Goal: Information Seeking & Learning: Compare options

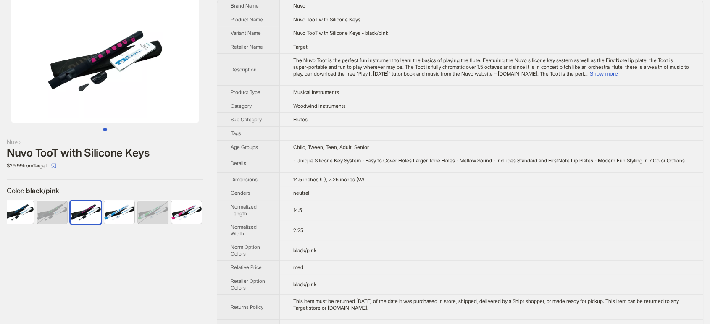
scroll to position [47, 0]
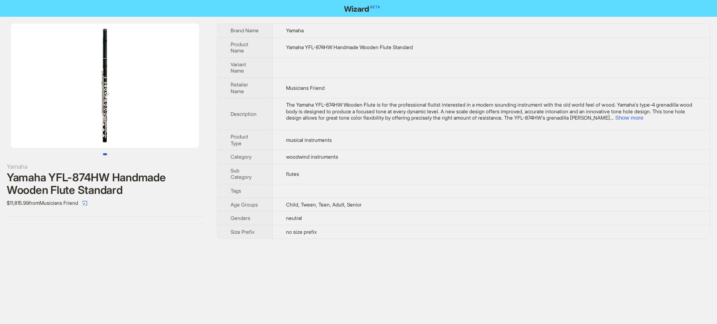
click at [673, 122] on td "The Yamaha YFL-874HW Wooden Flute is for the professional flutist interested in…" at bounding box center [491, 114] width 437 height 32
click at [643, 115] on button "Show more" at bounding box center [629, 118] width 28 height 6
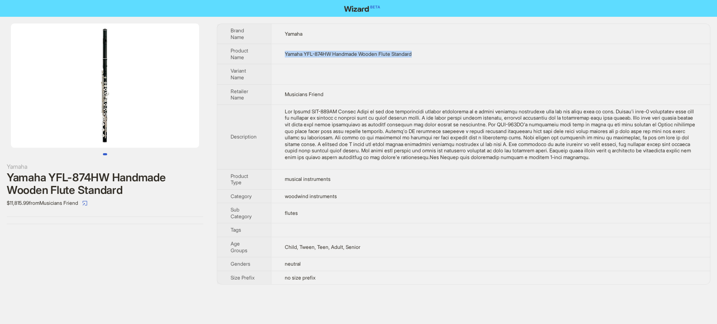
drag, startPoint x: 427, startPoint y: 54, endPoint x: 281, endPoint y: 44, distance: 146.1
click at [281, 44] on td "Yamaha YFL-874HW Handmade Wooden Flute Standard" at bounding box center [490, 54] width 439 height 20
copy span "Yamaha YFL-874HW Handmade Wooden Flute Standard"
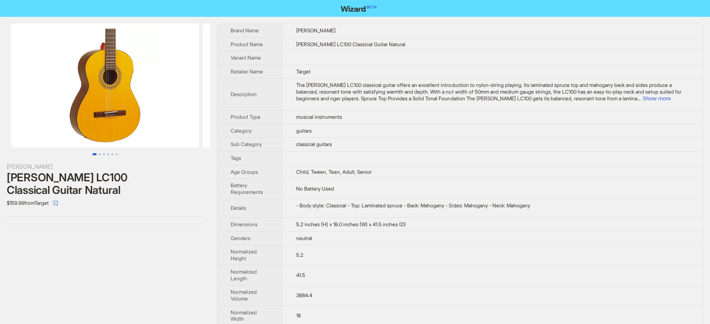
scroll to position [74, 0]
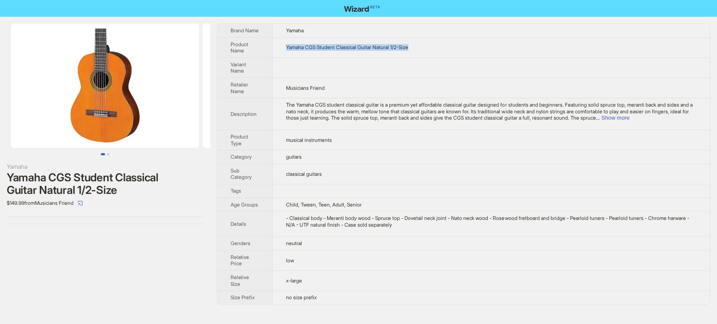
drag, startPoint x: 422, startPoint y: 49, endPoint x: 277, endPoint y: 45, distance: 144.5
click at [277, 45] on td "Yamaha CGS Student Classical Guitar Natural 1/2-Size" at bounding box center [491, 47] width 437 height 20
copy span "Yamaha CGS Student Classical Guitar Natural 1/2-Size"
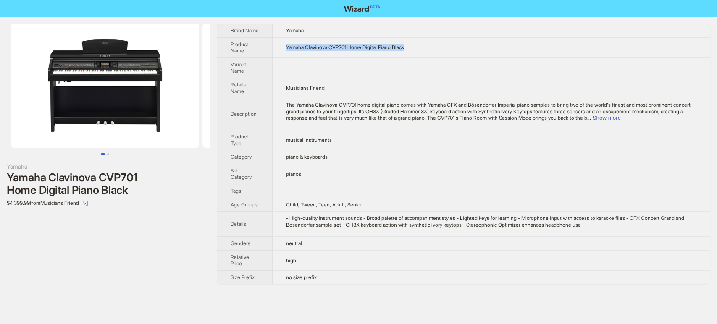
drag, startPoint x: 322, startPoint y: 33, endPoint x: 281, endPoint y: 45, distance: 42.6
click at [281, 45] on td "Yamaha Clavinova CVP701 Home Digital Piano Black" at bounding box center [491, 47] width 437 height 20
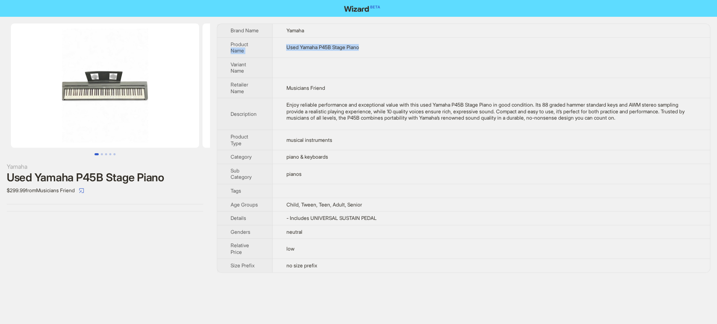
drag, startPoint x: 380, startPoint y: 48, endPoint x: 273, endPoint y: 46, distance: 107.6
click at [273, 46] on tr "Product Name Used Yamaha P45B Stage Piano" at bounding box center [463, 47] width 493 height 20
click at [346, 53] on td "Used Yamaha P45B Stage Piano" at bounding box center [491, 47] width 437 height 20
drag, startPoint x: 353, startPoint y: 47, endPoint x: 276, endPoint y: 41, distance: 77.9
click at [278, 42] on td "Used Yamaha P45B Stage Piano" at bounding box center [491, 47] width 437 height 20
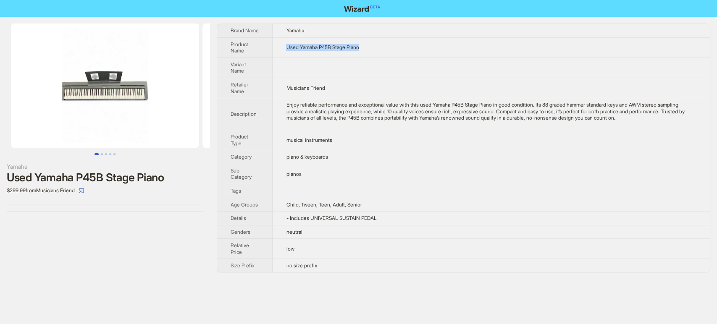
copy span "Used Yamaha P45B Stage Piano"
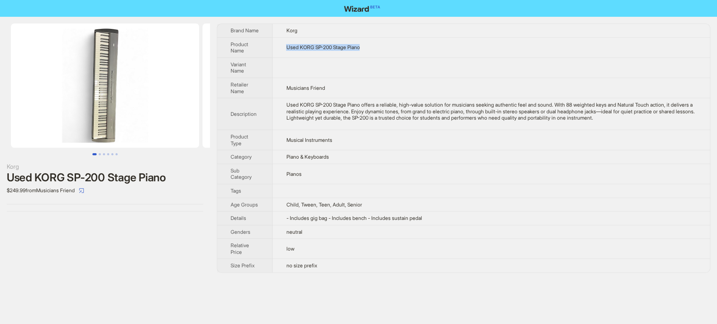
drag, startPoint x: 366, startPoint y: 50, endPoint x: 272, endPoint y: 47, distance: 94.1
click at [272, 47] on tr "Product Name Used KORG SP-200 Stage Piano" at bounding box center [463, 47] width 493 height 20
click at [394, 65] on td at bounding box center [491, 68] width 437 height 20
drag, startPoint x: 368, startPoint y: 49, endPoint x: 282, endPoint y: 48, distance: 85.7
click at [282, 48] on td "Used KORG SP-200 Stage Piano" at bounding box center [491, 47] width 437 height 20
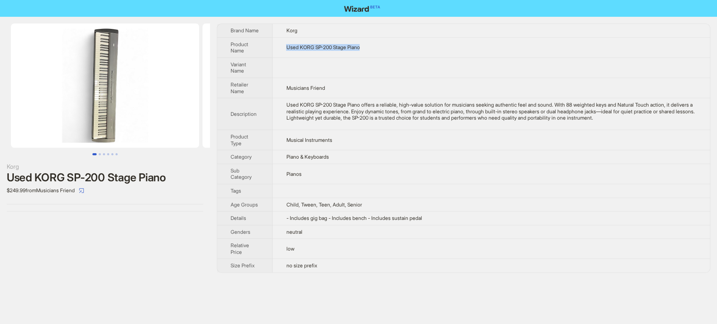
copy span "Used KORG SP-200 Stage Piano"
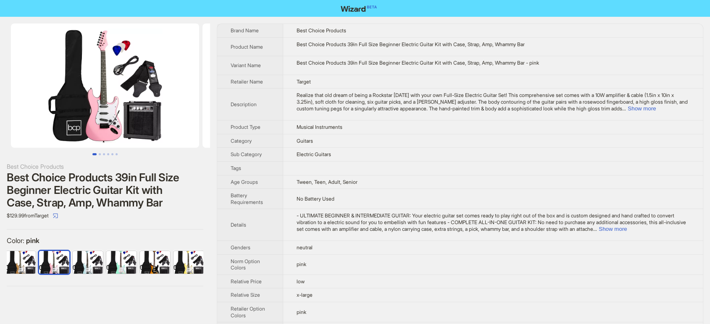
scroll to position [0, 273]
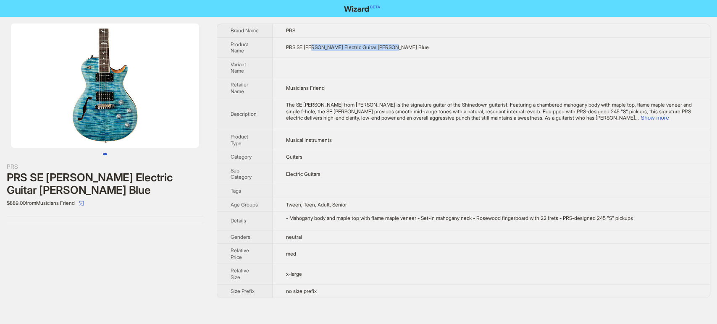
drag, startPoint x: 400, startPoint y: 44, endPoint x: 314, endPoint y: 46, distance: 86.6
click at [314, 46] on td "PRS SE Zach Myers Electric Guitar Myers Blue" at bounding box center [491, 47] width 437 height 20
click at [195, 165] on div "PRS" at bounding box center [105, 166] width 197 height 9
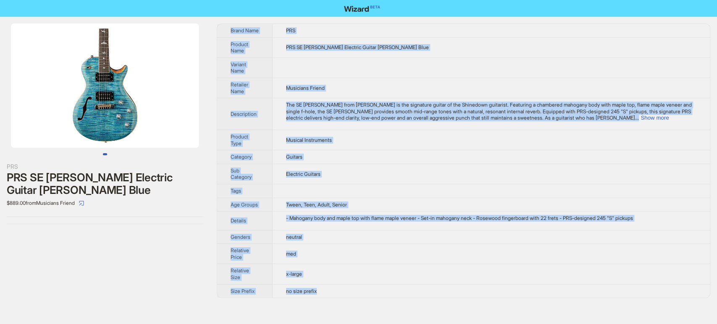
drag, startPoint x: 227, startPoint y: 27, endPoint x: 341, endPoint y: 293, distance: 289.4
click at [341, 293] on tbody "Brand Name PRS Product Name PRS SE Zach Myers Electric Guitar Myers Blue Varian…" at bounding box center [463, 161] width 493 height 274
copy tbody "Brand Name PRS Product Name PRS SE Zach Myers Electric Guitar Myers Blue Varian…"
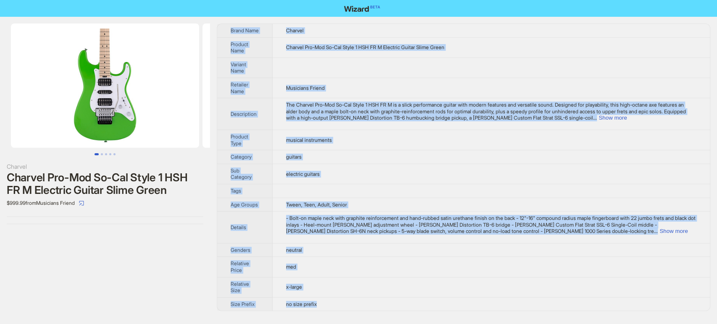
drag, startPoint x: 229, startPoint y: 27, endPoint x: 327, endPoint y: 310, distance: 299.2
click at [327, 310] on tbody "Brand Name Charvel Product Name Charvel Pro-Mod So-Cal Style 1 HSH FR M Electri…" at bounding box center [463, 167] width 493 height 287
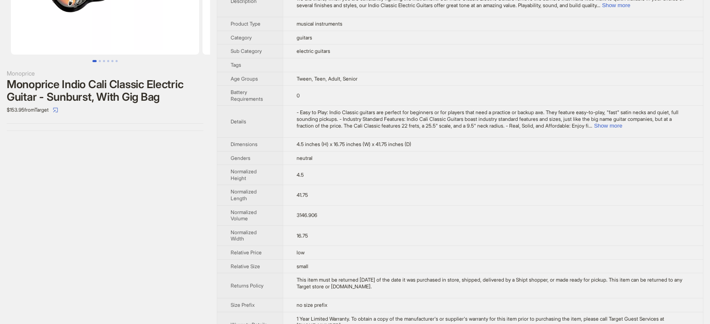
scroll to position [113, 0]
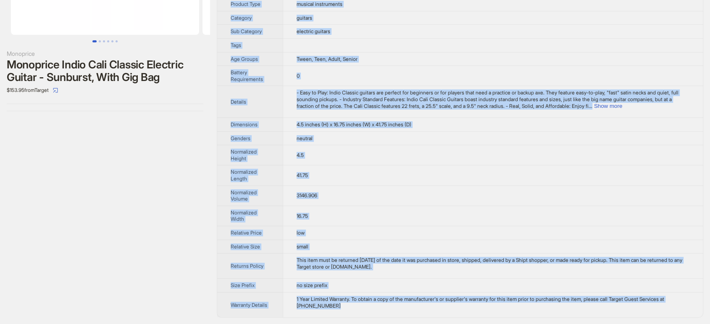
drag, startPoint x: 226, startPoint y: 25, endPoint x: 369, endPoint y: 302, distance: 312.1
click at [369, 302] on tbody "Brand Name Monoprice Product Name Monoprice Indio Cali Classic Electric Guitar …" at bounding box center [460, 114] width 486 height 407
copy tbody "Brand Name Monoprice Product Name Monoprice Indio Cali Classic Electric Guitar …"
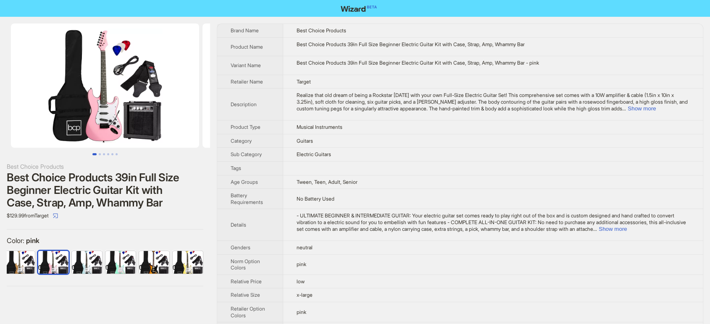
scroll to position [0, 273]
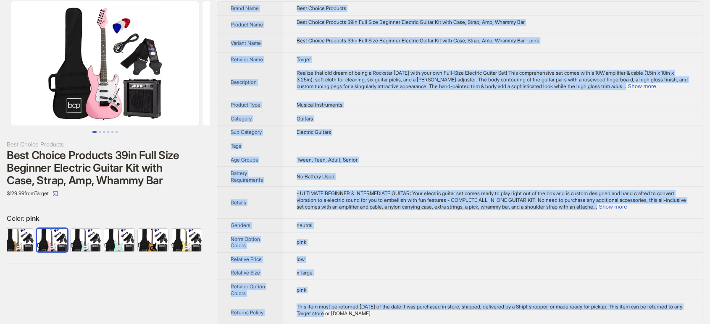
scroll to position [44, 0]
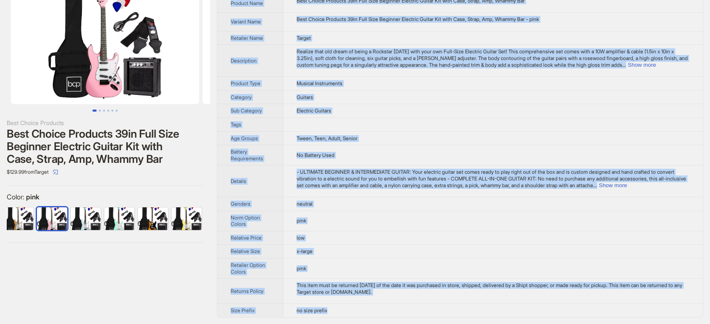
drag, startPoint x: 223, startPoint y: 29, endPoint x: 343, endPoint y: 315, distance: 310.3
click at [343, 315] on tbody "Brand Name Best Choice Products Product Name Best Choice Products 39in Full Siz…" at bounding box center [460, 148] width 486 height 337
copy tbody "Brand Name Best Choice Products Product Name Best Choice Products 39in Full Siz…"
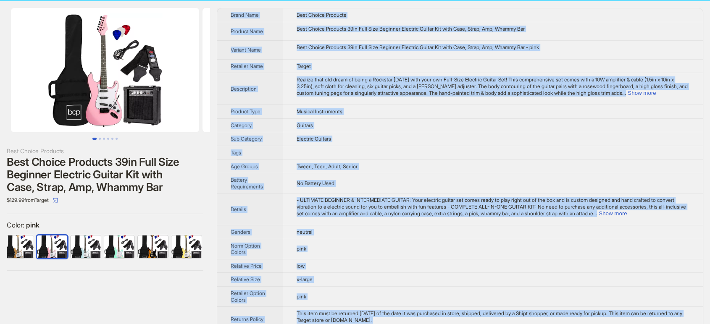
scroll to position [0, 0]
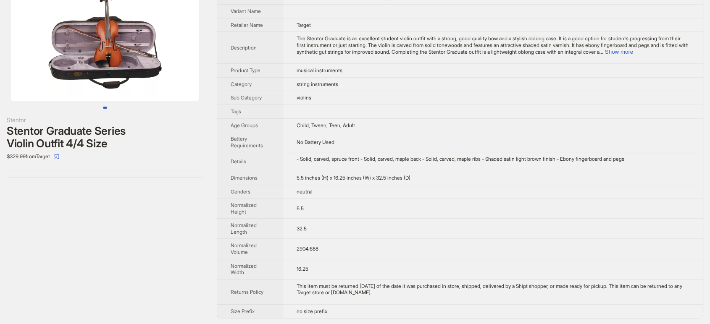
scroll to position [47, 0]
click at [633, 53] on button "Show more" at bounding box center [619, 51] width 28 height 6
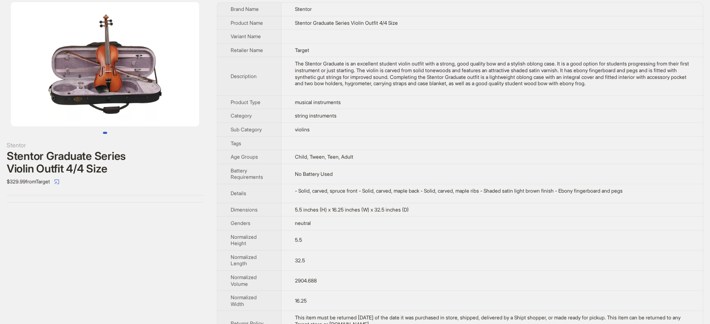
scroll to position [0, 0]
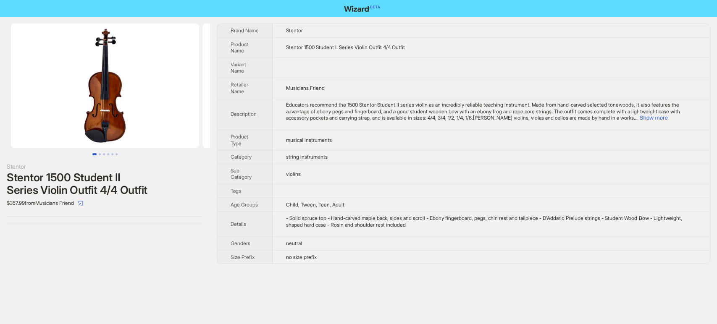
click at [673, 122] on td "Educators recommend the 1500 Stentor Student II series violin as an incredibly …" at bounding box center [491, 114] width 437 height 32
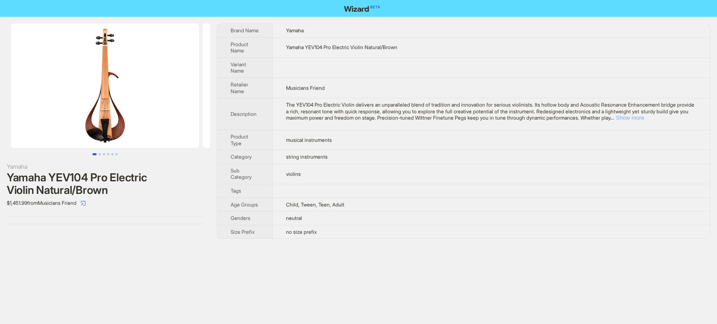
click at [644, 119] on button "Show more" at bounding box center [630, 118] width 28 height 6
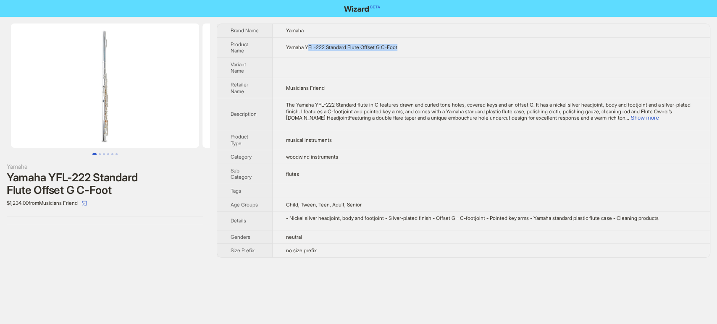
drag, startPoint x: 406, startPoint y: 40, endPoint x: 291, endPoint y: 38, distance: 115.1
click at [298, 39] on td "Yamaha YFL-222 Standard Flute Offset G C-Foot" at bounding box center [491, 47] width 437 height 20
click at [288, 37] on td "Yamaha YFL-222 Standard Flute Offset G C-Foot" at bounding box center [491, 47] width 437 height 20
drag, startPoint x: 277, startPoint y: 42, endPoint x: 417, endPoint y: 56, distance: 140.1
click at [417, 56] on td "Yamaha YFL-222 Standard Flute Offset G C-Foot" at bounding box center [491, 47] width 437 height 20
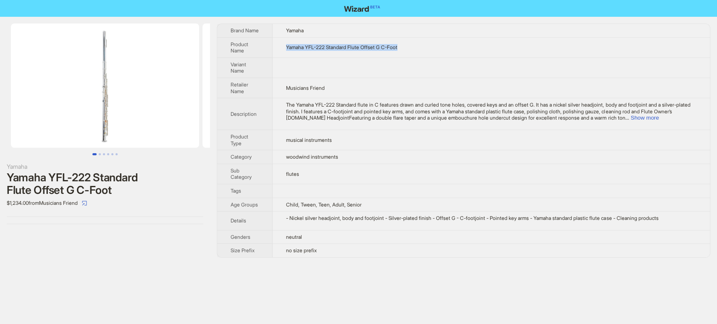
copy span "Yamaha YFL-222 Standard Flute Offset G C-Foot"
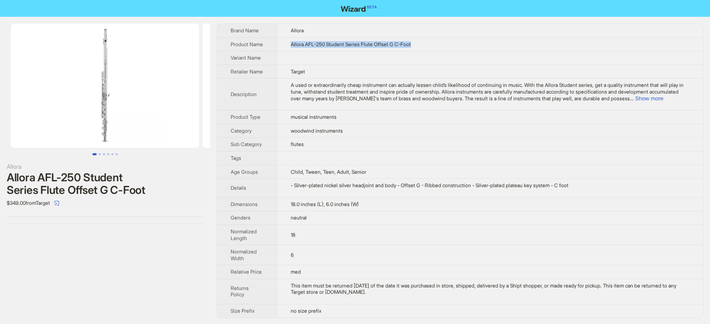
drag, startPoint x: 420, startPoint y: 48, endPoint x: 290, endPoint y: 53, distance: 130.7
click at [290, 51] on td "Allora AFL-250 Student Series Flute Offset G C-Foot" at bounding box center [490, 44] width 426 height 14
copy span "Allora AFL-250 Student Series Flute Offset G C-Foot"
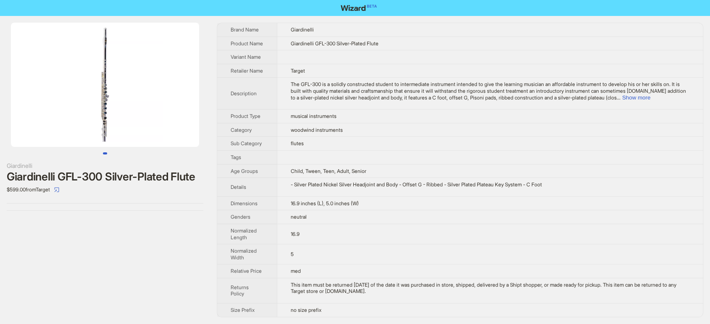
scroll to position [7, 0]
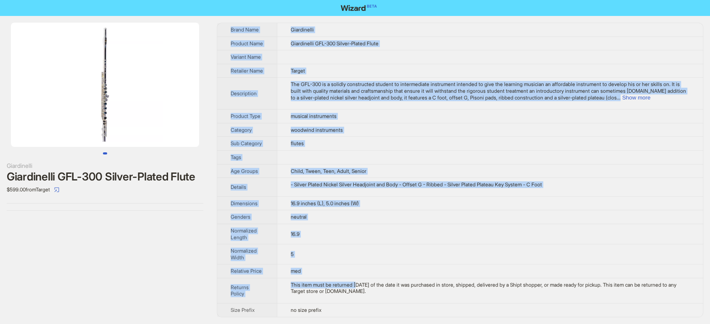
drag, startPoint x: 228, startPoint y: 23, endPoint x: 323, endPoint y: 122, distance: 137.2
click at [360, 284] on tbody "Brand Name Giardinelli Product Name Giardinelli GFL-300 Silver-Plated Flute Var…" at bounding box center [460, 170] width 486 height 294
click at [392, 53] on td at bounding box center [490, 57] width 426 height 14
click at [399, 37] on td "Giardinelli GFL-300 Silver-Plated Flute" at bounding box center [490, 44] width 426 height 14
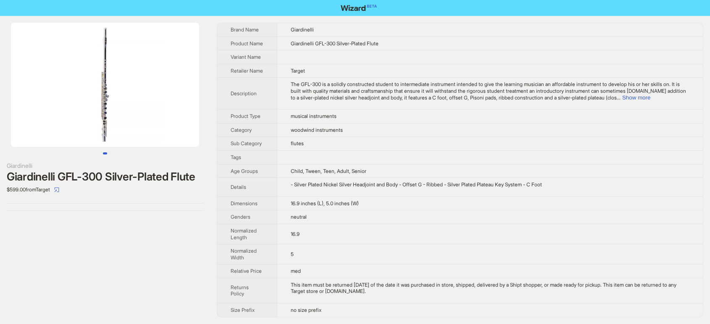
click at [398, 37] on td "Giardinelli GFL-300 Silver-Plated Flute" at bounding box center [490, 44] width 426 height 14
drag, startPoint x: 362, startPoint y: 44, endPoint x: 298, endPoint y: 45, distance: 63.9
click at [298, 45] on td "Giardinelli GFL-300 Silver-Plated Flute" at bounding box center [490, 44] width 426 height 14
copy span "Giardinelli GFL-300 Silver-Plated Flute"
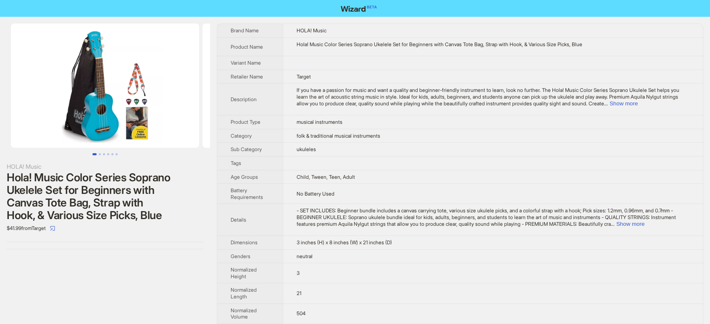
click at [175, 244] on div "HOLA! Music Hola! Music Color Series Soprano Ukelele Set for Beginners with Can…" at bounding box center [105, 136] width 210 height 239
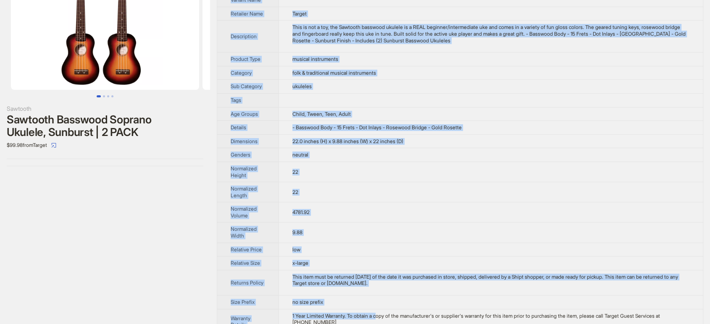
scroll to position [74, 0]
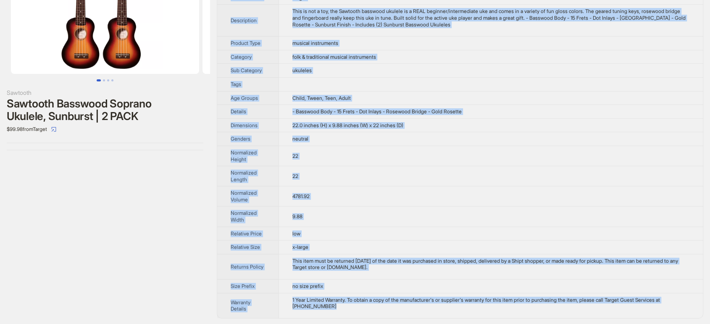
drag, startPoint x: 221, startPoint y: 28, endPoint x: 343, endPoint y: 311, distance: 308.0
click at [343, 311] on tbody "Brand Name Sawtooth Product Name Sawtooth Basswood Soprano Ukulele, Sunburst | …" at bounding box center [460, 134] width 486 height 368
copy tbody "Brand Name Sawtooth Product Name Sawtooth Basswood Soprano Ukulele, Sunburst | …"
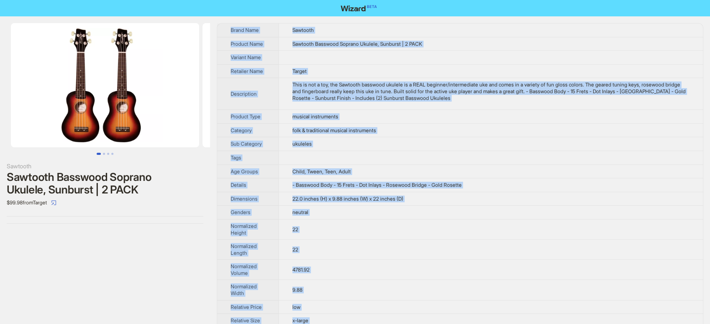
scroll to position [0, 0]
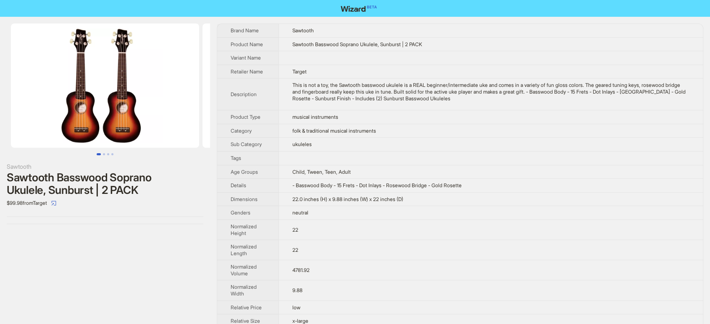
click at [169, 267] on div "Sawtooth Sawtooth Basswood Soprano Ukulele, Sunburst | 2 PACK $99.98 from Target" at bounding box center [105, 208] width 210 height 383
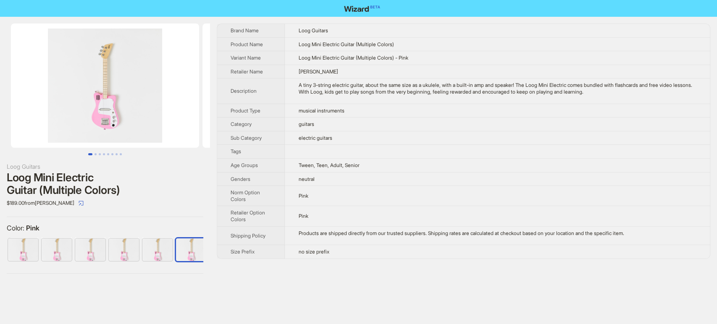
scroll to position [0, 5]
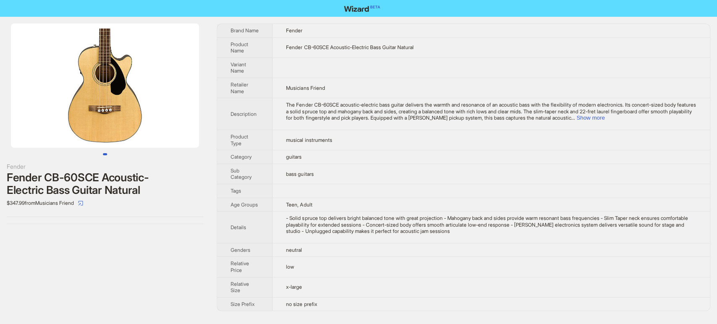
drag, startPoint x: 222, startPoint y: 35, endPoint x: 338, endPoint y: 318, distance: 305.5
click at [338, 311] on tbody "Brand Name Fender Product Name Fender CB-60SCE Acoustic-Electric Bass Guitar Na…" at bounding box center [463, 167] width 493 height 287
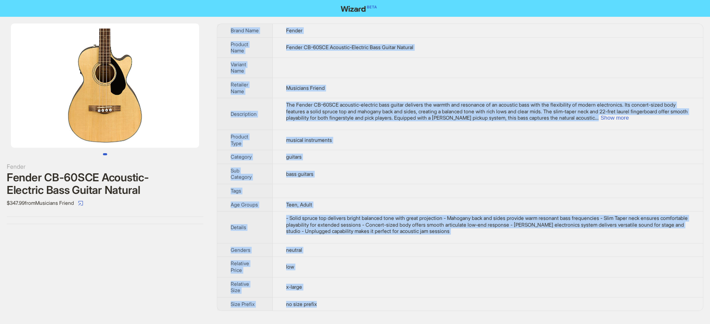
drag, startPoint x: 324, startPoint y: 314, endPoint x: 361, endPoint y: 342, distance: 46.5
click at [361, 324] on html "Fender Fender CB-60SCE Acoustic-Electric Bass Guitar Natural $347.99 from Music…" at bounding box center [355, 162] width 710 height 324
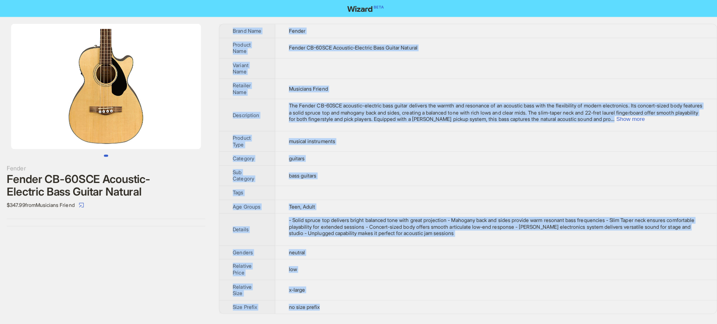
copy tbody "Brand Name Fender Product Name Fender CB-60SCE Acoustic-Electric Bass Guitar Na…"
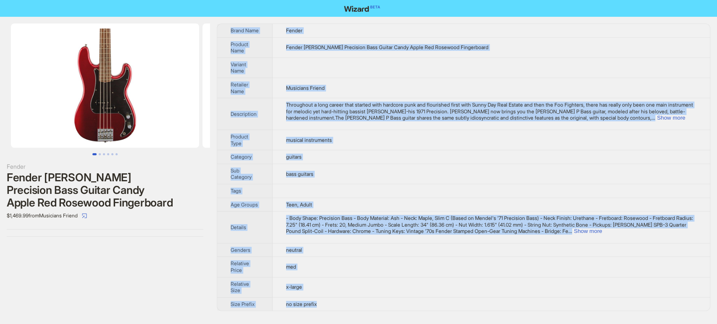
drag, startPoint x: 229, startPoint y: 28, endPoint x: 322, endPoint y: 309, distance: 296.1
click at [322, 309] on tbody "Brand Name Fender Product Name Fender Nate Mendel Precision Bass Guitar Candy A…" at bounding box center [463, 167] width 493 height 287
copy tbody "Brand Name Fender Product Name Fender Nate Mendel Precision Bass Guitar Candy A…"
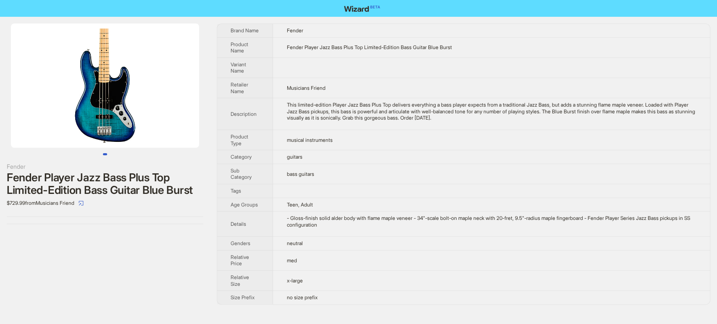
click at [696, 250] on td "med" at bounding box center [491, 260] width 437 height 20
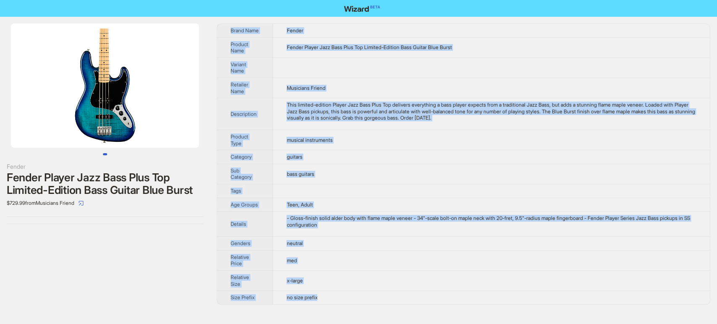
drag, startPoint x: 223, startPoint y: 29, endPoint x: 323, endPoint y: 297, distance: 286.0
click at [323, 297] on tbody "Brand Name Fender Product Name Fender Player Jazz Bass Plus Top Limited-Edition…" at bounding box center [463, 164] width 493 height 281
copy tbody "Brand Name Fender Product Name Fender Player Jazz Bass Plus Top Limited-Edition…"
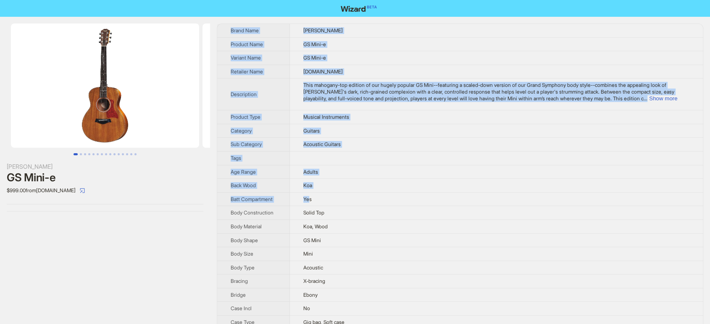
drag, startPoint x: 227, startPoint y: 27, endPoint x: 300, endPoint y: 207, distance: 193.4
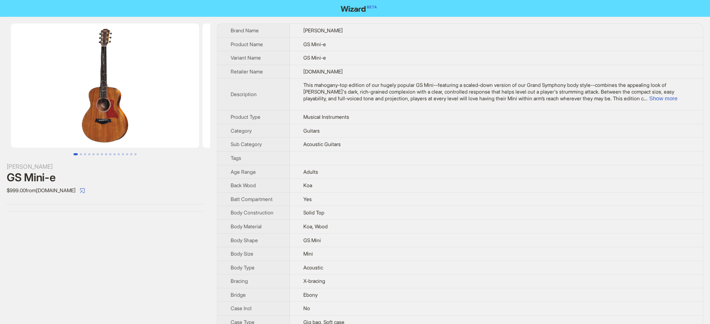
click at [194, 188] on div "$999.00 from Bananas.com" at bounding box center [105, 190] width 197 height 13
drag, startPoint x: 353, startPoint y: 43, endPoint x: 284, endPoint y: 42, distance: 68.9
click at [290, 42] on td "GS Mini-e" at bounding box center [496, 44] width 413 height 14
copy span "GS Mini-e"
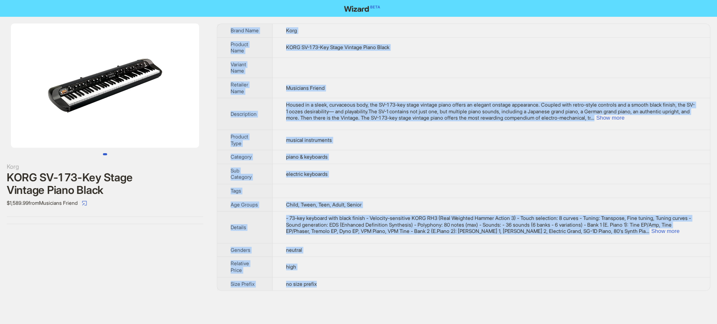
drag, startPoint x: 324, startPoint y: 285, endPoint x: 224, endPoint y: 26, distance: 277.5
click at [224, 26] on tbody "Brand Name Korg Product Name KORG SV-1 73-Key Stage Vintage Piano Black Variant…" at bounding box center [463, 157] width 493 height 267
copy tbody "Lorem Ipsu Dolo Sitamet Cons ADIP EL-8 36-Sed Doeiu Tempori Utlab Etdol Magnaal…"
click at [217, 148] on th "Product Type" at bounding box center [244, 140] width 55 height 20
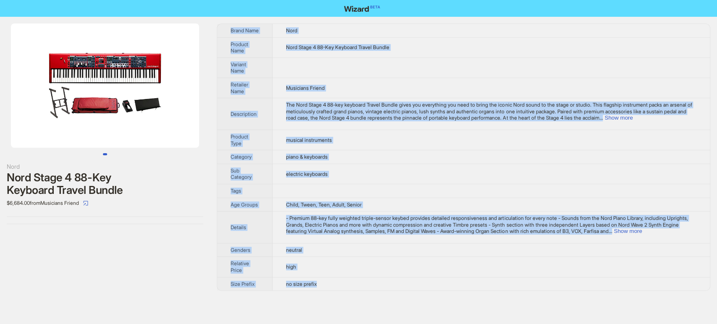
drag, startPoint x: 222, startPoint y: 27, endPoint x: 345, endPoint y: 278, distance: 279.3
click at [345, 278] on tbody "Brand Name Nord Product Name Nord Stage 4 88-Key Keyboard Travel Bundle Variant…" at bounding box center [463, 157] width 493 height 267
copy tbody "Brand Name Nord Product Name Nord Stage 4 88-Key Keyboard Travel Bundle Variant…"
drag, startPoint x: 220, startPoint y: 106, endPoint x: 222, endPoint y: 97, distance: 8.6
click at [221, 106] on th "Description" at bounding box center [244, 114] width 55 height 32
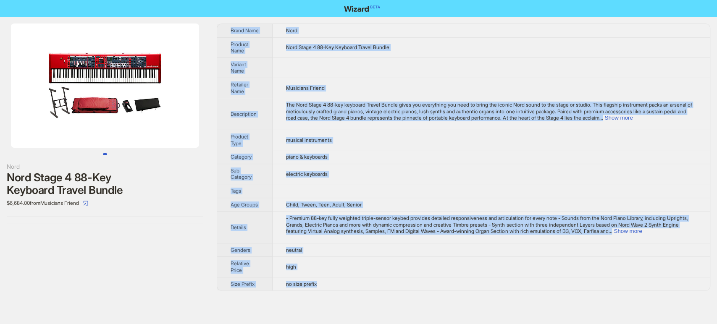
click at [192, 34] on img at bounding box center [105, 86] width 188 height 124
drag, startPoint x: 229, startPoint y: 27, endPoint x: 344, endPoint y: 282, distance: 280.5
click at [344, 282] on tbody "Brand Name Nord Product Name Nord Stage 4 88-Key Keyboard Travel Bundle Variant…" at bounding box center [463, 157] width 493 height 267
copy tbody "Brand Name Nord Product Name Nord Stage 4 88-Key Keyboard Travel Bundle Variant…"
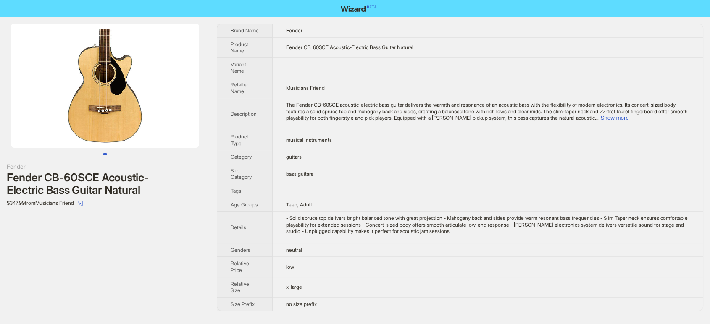
drag, startPoint x: 252, startPoint y: 42, endPoint x: 340, endPoint y: 324, distance: 295.2
click at [340, 324] on div "Fender Fender CB-60SCE Acoustic-Electric Bass Guitar Natural $347.99 from Music…" at bounding box center [355, 162] width 710 height 324
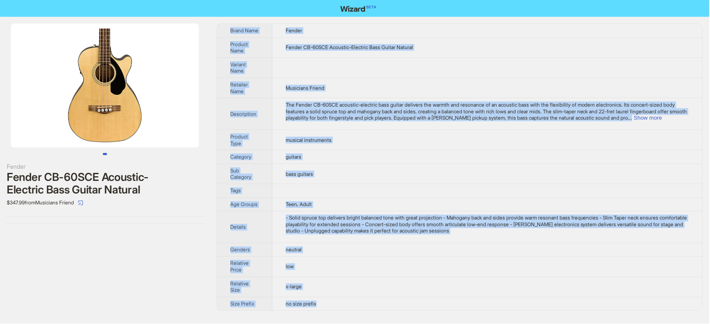
copy tbody "Brand Name Fender Product Name Fender CB-60SCE Acoustic-Electric Bass Guitar Na…"
drag, startPoint x: 327, startPoint y: 313, endPoint x: 331, endPoint y: 321, distance: 8.8
click at [331, 318] on div "Fender Fender CB-60SCE Acoustic-Electric Bass Guitar Natural $347.99 from Music…" at bounding box center [355, 167] width 710 height 301
drag, startPoint x: 198, startPoint y: 150, endPoint x: 201, endPoint y: 84, distance: 65.6
click at [198, 150] on div at bounding box center [105, 90] width 210 height 132
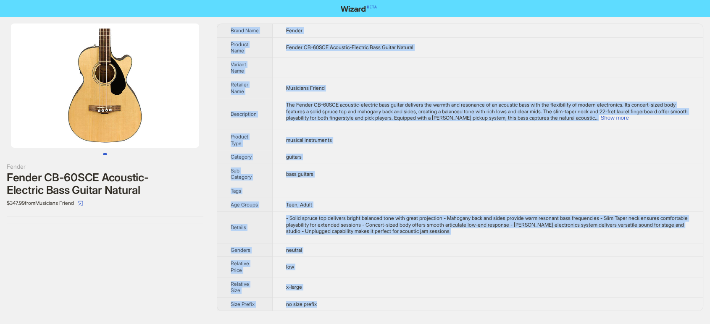
click at [225, 26] on th "Brand Name" at bounding box center [244, 30] width 55 height 13
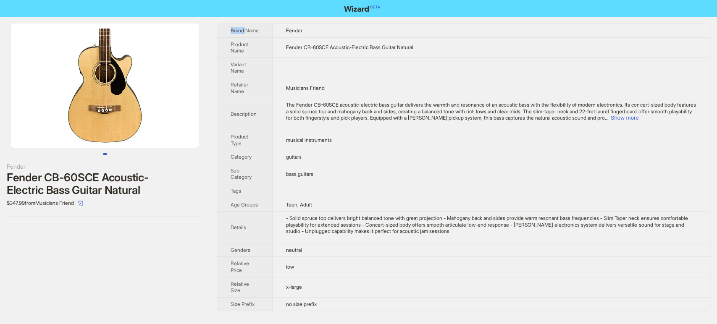
click at [225, 26] on th "Brand Name" at bounding box center [244, 30] width 55 height 13
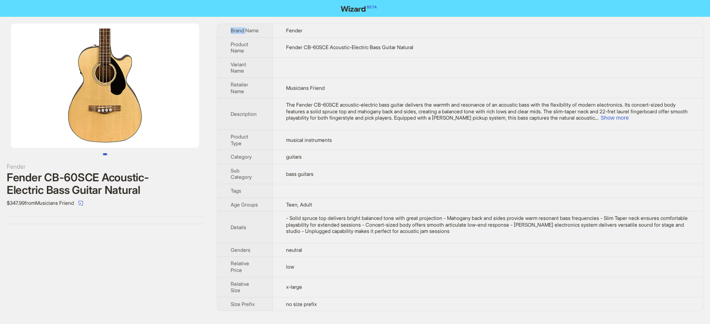
click at [225, 26] on th "Brand Name" at bounding box center [244, 30] width 55 height 13
drag, startPoint x: 225, startPoint y: 26, endPoint x: 339, endPoint y: 322, distance: 316.6
click at [338, 311] on tbody "Brand Name Fender Product Name Fender CB-60SCE Acoustic-Electric Bass Guitar Na…" at bounding box center [460, 167] width 486 height 287
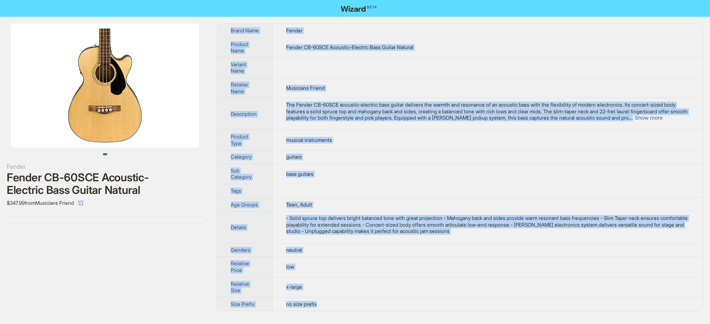
copy tbody "Brand Name Fender Product Name Fender CB-60SCE Acoustic-Electric Bass Guitar Na…"
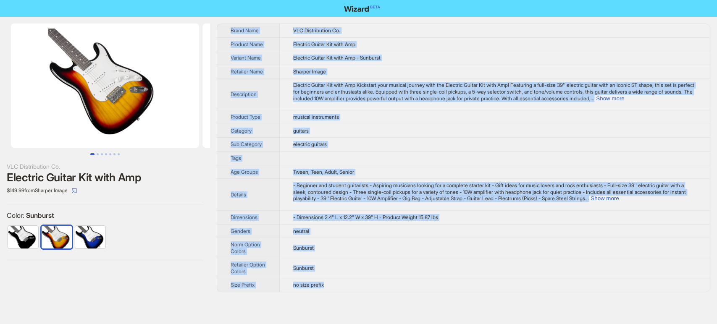
drag, startPoint x: 231, startPoint y: 26, endPoint x: 339, endPoint y: 288, distance: 283.4
click at [339, 288] on tbody "Brand Name VLC Distribution Co. Product Name Electric Guitar Kit with Amp Varia…" at bounding box center [463, 158] width 493 height 268
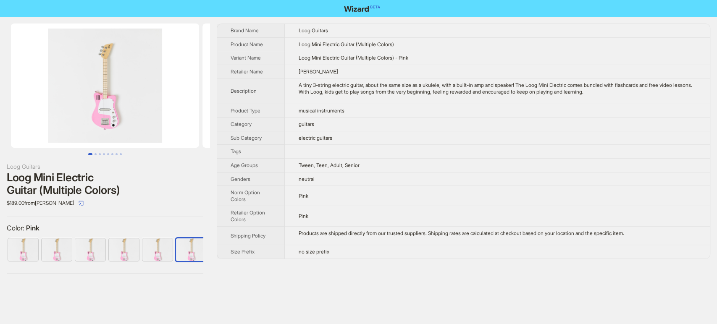
scroll to position [0, 5]
drag, startPoint x: 226, startPoint y: 28, endPoint x: 342, endPoint y: 258, distance: 257.9
click at [342, 258] on div "Brand Name Loog Guitars Product Name Loog Mini Electric Guitar (Multiple Colors…" at bounding box center [464, 142] width 494 height 236
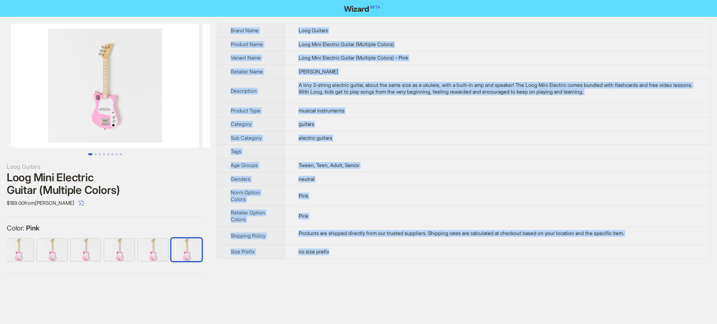
drag, startPoint x: 338, startPoint y: 255, endPoint x: 218, endPoint y: 18, distance: 264.9
click at [218, 18] on div "Loog Guitars Loog Mini Electric Guitar (Multiple Colors) $189.00 from Meri Meri…" at bounding box center [358, 149] width 717 height 264
copy tbody "Brand Name Loog Guitars Product Name Loog Mini Electric Guitar (Multiple Colors…"
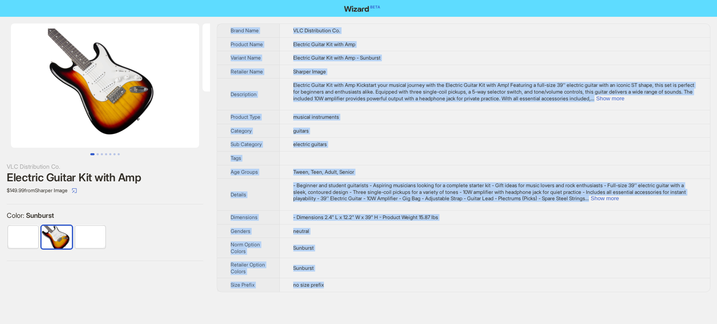
drag, startPoint x: 264, startPoint y: 63, endPoint x: 352, endPoint y: 288, distance: 241.8
click at [352, 288] on tbody "Brand Name VLC Distribution Co. Product Name Electric Guitar Kit with Amp Varia…" at bounding box center [463, 158] width 493 height 268
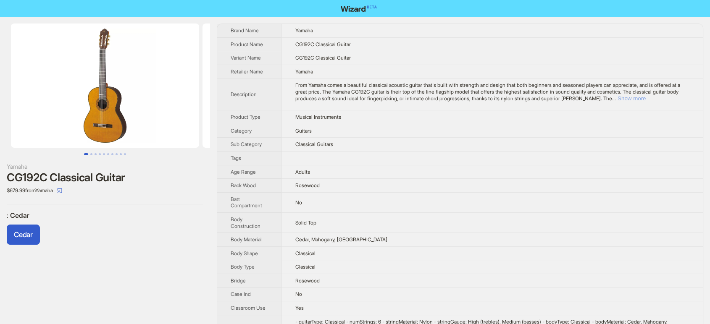
click at [646, 100] on button "Show more" at bounding box center [631, 98] width 28 height 6
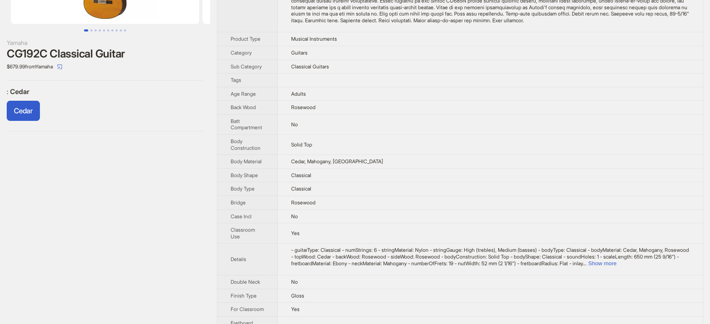
scroll to position [140, 0]
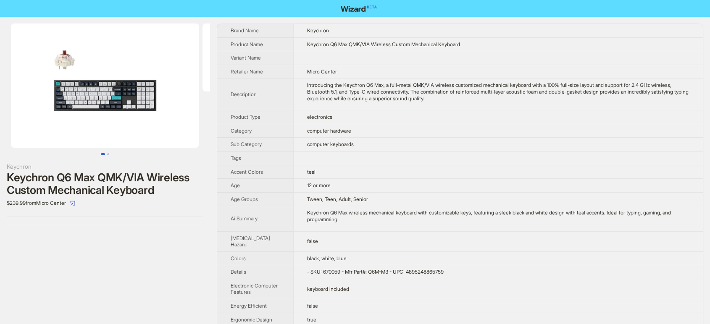
click at [110, 67] on img at bounding box center [105, 86] width 188 height 124
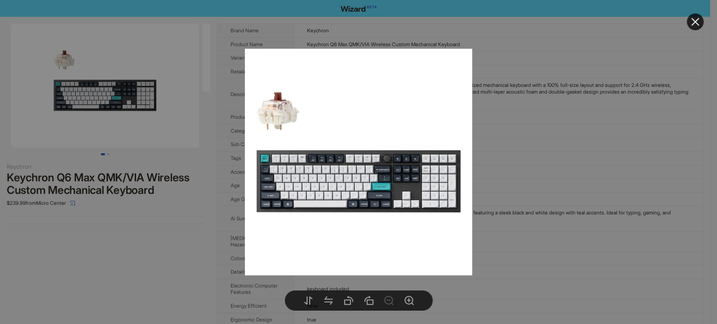
click at [186, 243] on div at bounding box center [358, 162] width 717 height 324
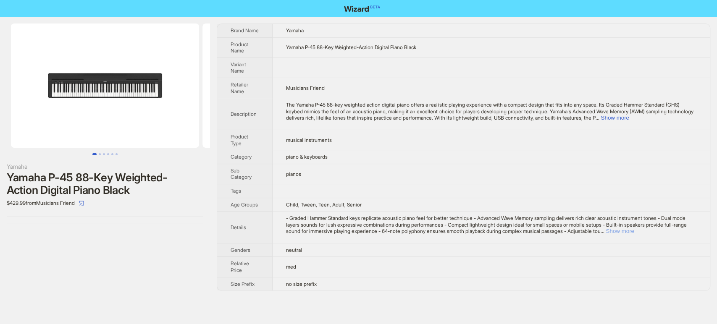
click at [634, 232] on button "Show more" at bounding box center [620, 231] width 28 height 6
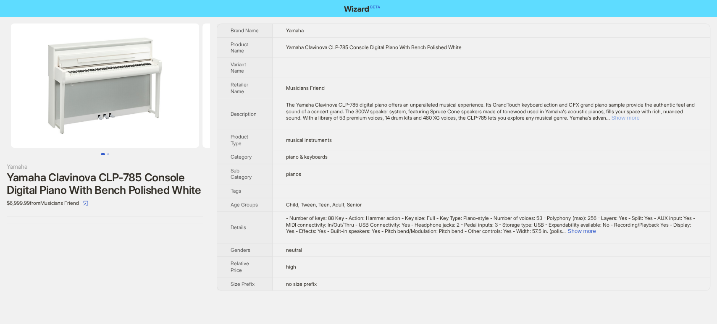
click at [639, 118] on button "Show more" at bounding box center [625, 118] width 28 height 6
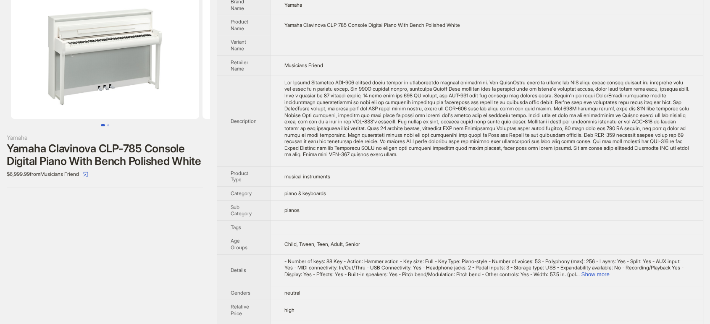
scroll to position [45, 0]
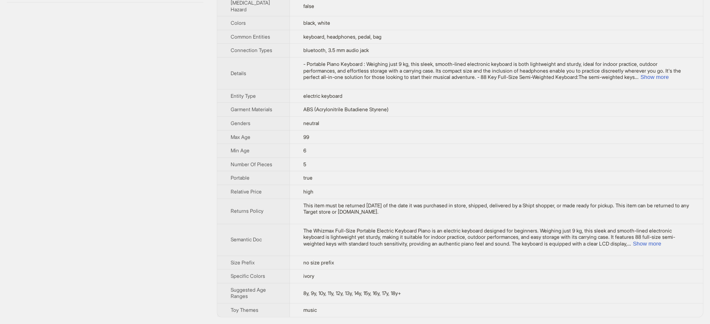
scroll to position [259, 0]
drag, startPoint x: 223, startPoint y: 29, endPoint x: 496, endPoint y: 318, distance: 398.2
click at [496, 318] on div "WhizMax Whizmax Full-Size Portable Electric Keyboard Piano for Beginners with H…" at bounding box center [355, 47] width 710 height 554
copy tbody
click at [192, 125] on div "WhizMax Whizmax Full-Size Portable Electric Keyboard Piano for Beginners with H…" at bounding box center [105, 47] width 210 height 554
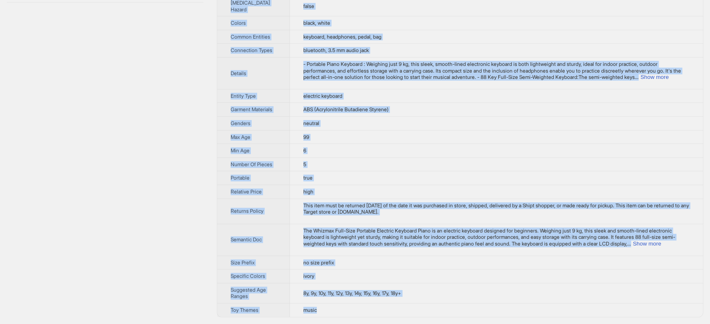
drag, startPoint x: 227, startPoint y: 31, endPoint x: 428, endPoint y: 312, distance: 345.3
click at [428, 312] on tbody "Brand Name WhizMax Product Name Whizmax Full-Size Portable Electric Keyboard Pi…" at bounding box center [460, 47] width 486 height 540
copy tbody "Brand Name WhizMax Product Name Whizmax Full-Size Portable Electric Keyboard Pi…"
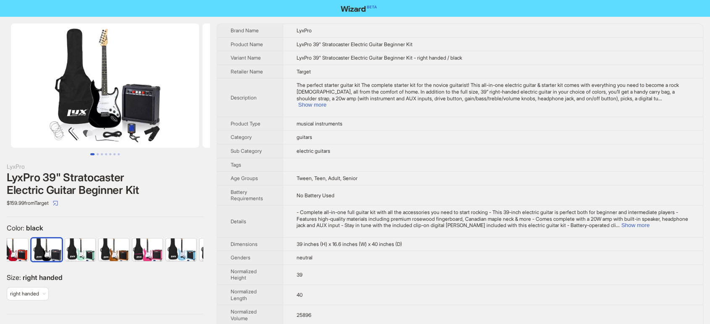
scroll to position [0, 88]
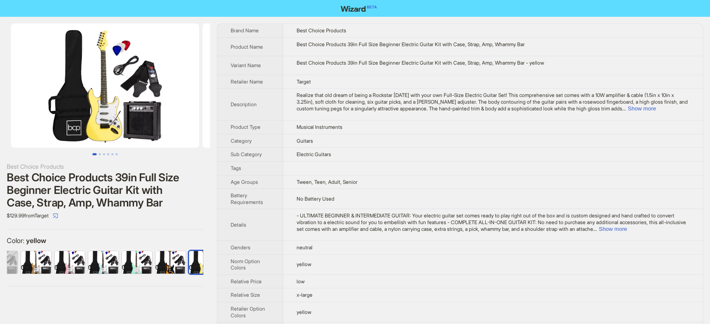
scroll to position [0, 272]
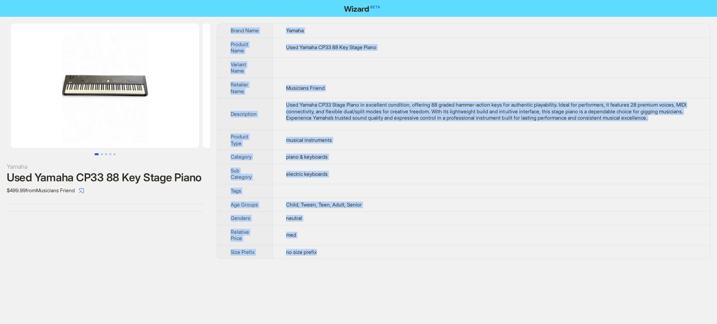
drag, startPoint x: 226, startPoint y: 32, endPoint x: 344, endPoint y: 251, distance: 249.0
click at [344, 251] on tbody "Brand Name Yamaha Product Name Used Yamaha CP33 88 Key Stage Piano Variant Name…" at bounding box center [463, 141] width 493 height 235
copy tbody "Brand Name Yamaha Product Name Used Yamaha CP33 88 Key Stage Piano Variant Name…"
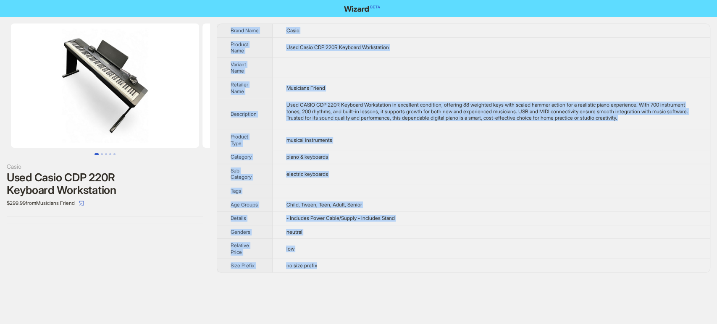
drag, startPoint x: 216, startPoint y: 23, endPoint x: 344, endPoint y: 261, distance: 270.0
click at [344, 261] on div "Brand Name Casio Product Name Used Casio CDP 220R Keyboard Workstation Variant …" at bounding box center [464, 149] width 494 height 250
copy tbody "Brand Name Casio Product Name Used Casio CDP 220R Keyboard Workstation Variant …"
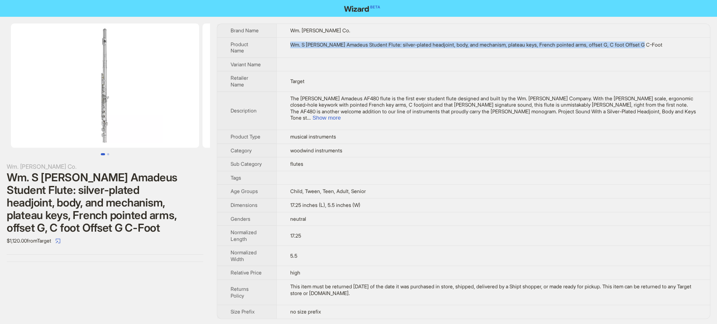
drag, startPoint x: 285, startPoint y: 42, endPoint x: 663, endPoint y: 40, distance: 378.5
click at [663, 40] on td "Wm. S Haynes Amadeus Student Flute: silver-plated headjoint, body, and mechanis…" at bounding box center [492, 47] width 433 height 20
copy div "Wm. S Haynes Amadeus Student Flute: silver-plated headjoint, body, and mechanis…"
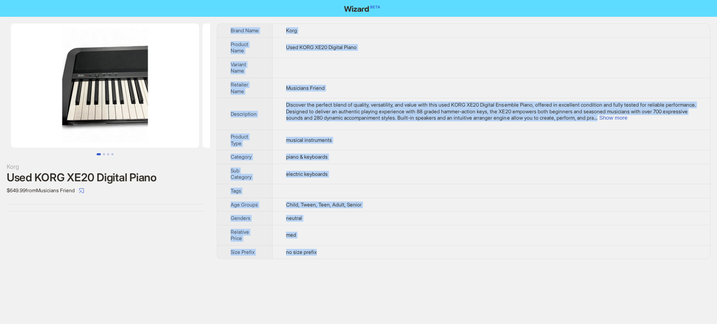
drag, startPoint x: 229, startPoint y: 27, endPoint x: 330, endPoint y: 252, distance: 247.2
click at [330, 252] on tbody "Brand Name Korg Product Name Used KORG XE20 Digital Piano Variant Name Retailer…" at bounding box center [463, 141] width 493 height 235
copy tbody "Brand Name Korg Product Name Used KORG XE20 Digital Piano Variant Name Retailer…"
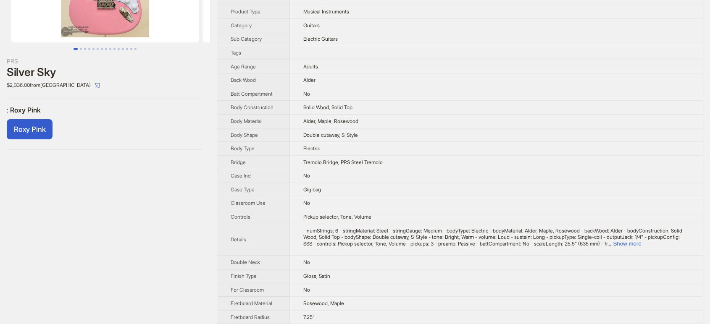
scroll to position [233, 0]
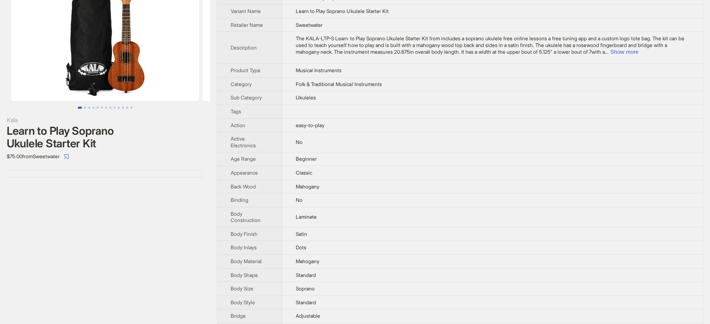
scroll to position [213, 0]
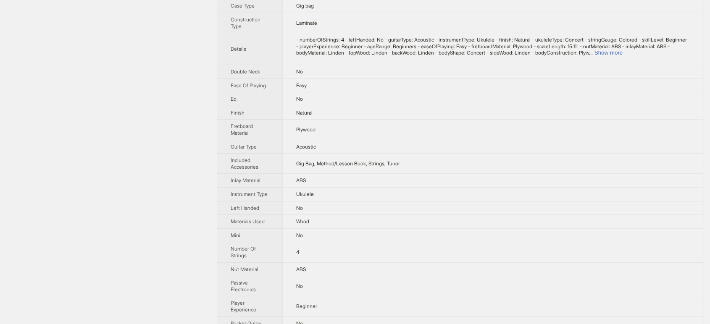
scroll to position [15, 0]
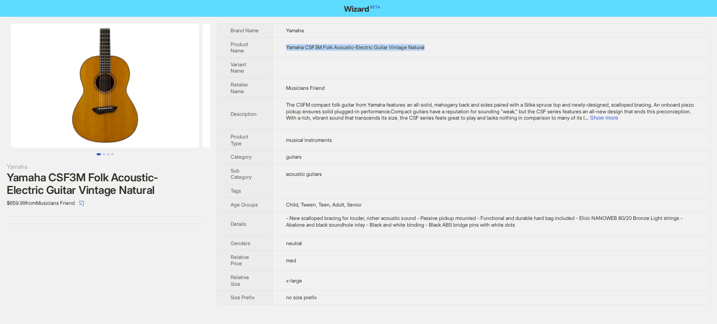
drag, startPoint x: 392, startPoint y: 45, endPoint x: 279, endPoint y: 39, distance: 113.6
click at [279, 39] on td "Yamaha CSF3M Folk Acoustic-Electric Guitar Vintage Natural" at bounding box center [491, 47] width 437 height 20
copy span "Yamaha CSF3M Folk Acoustic-Electric Guitar Vintage Natural"
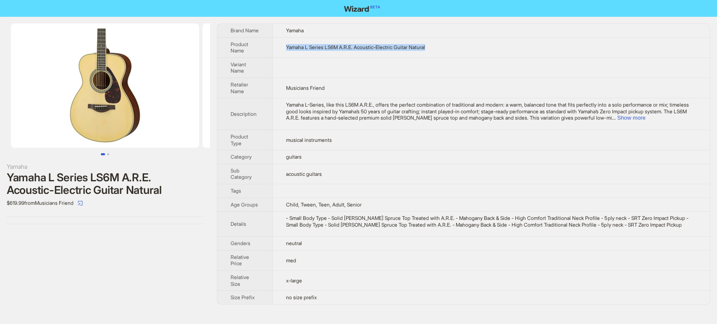
drag, startPoint x: 278, startPoint y: 45, endPoint x: 484, endPoint y: 43, distance: 205.8
click at [484, 43] on td "Yamaha L Series LS6M A.R.E. Acoustic-Electric Guitar Natural" at bounding box center [491, 47] width 437 height 20
copy span "Yamaha L Series LS6M A.R.E. Acoustic-Electric Guitar Natural"
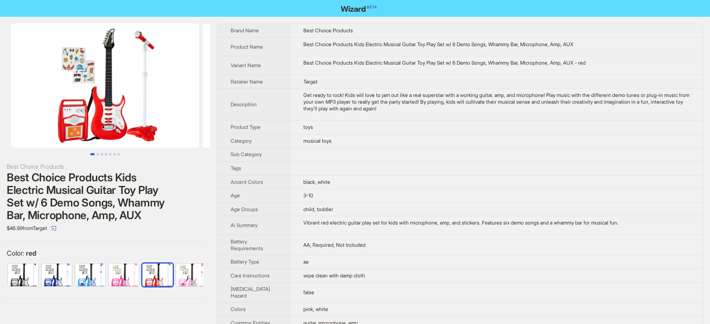
scroll to position [0, 5]
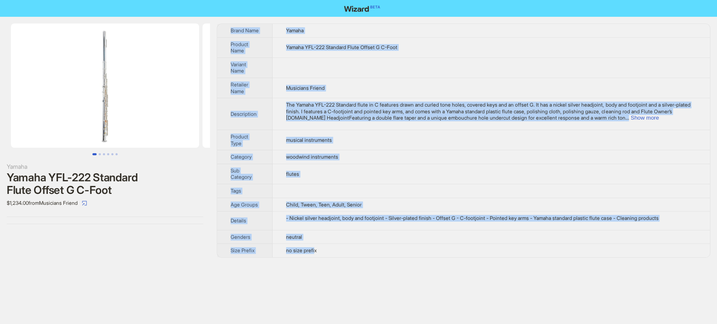
drag, startPoint x: 225, startPoint y: 26, endPoint x: 317, endPoint y: 254, distance: 245.8
click at [317, 254] on tbody "Brand Name Yamaha Product Name Yamaha YFL-222 Standard Flute Offset G C-Foot Va…" at bounding box center [463, 141] width 493 height 234
drag, startPoint x: 328, startPoint y: 250, endPoint x: 215, endPoint y: 33, distance: 245.4
click at [215, 33] on div "Yamaha Yamaha YFL-222 Standard Flute Offset G C-Foot $1,234.00 from Musicians F…" at bounding box center [358, 141] width 717 height 248
copy tbody "Brand Name Yamaha Product Name Yamaha YFL-222 Standard Flute Offset G C-Foot Va…"
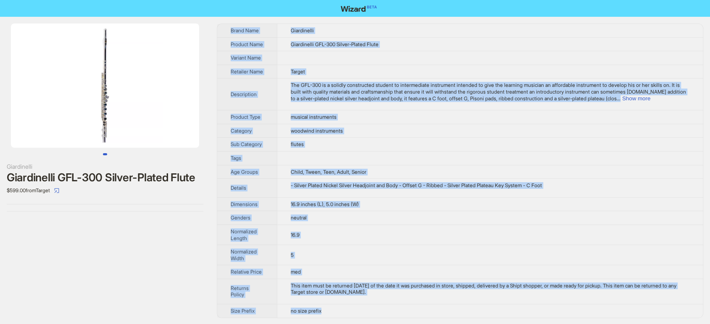
scroll to position [7, 0]
drag, startPoint x: 219, startPoint y: 29, endPoint x: 329, endPoint y: 313, distance: 304.4
click at [329, 313] on tbody "Brand Name Giardinelli Product Name Giardinelli GFL-300 Silver-Plated Flute Var…" at bounding box center [460, 170] width 486 height 294
copy tbody "Brand Name Giardinelli Product Name Giardinelli GFL-300 Silver-Plated Flute Var…"
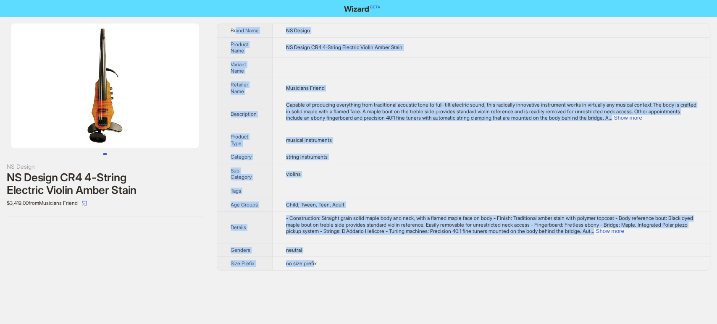
drag, startPoint x: 279, startPoint y: 55, endPoint x: 317, endPoint y: 264, distance: 211.8
click at [317, 264] on tbody "Brand Name NS Design Product Name NS Design CR4 4-String Electric Violin Amber …" at bounding box center [463, 147] width 493 height 247
drag, startPoint x: 325, startPoint y: 264, endPoint x: 223, endPoint y: 27, distance: 258.0
click at [223, 27] on tbody "Brand Name NS Design Product Name NS Design CR4 4-String Electric Violin Amber …" at bounding box center [463, 147] width 493 height 247
copy tbody "Brand Name NS Design Product Name NS Design CR4 4-String Electric Violin Amber …"
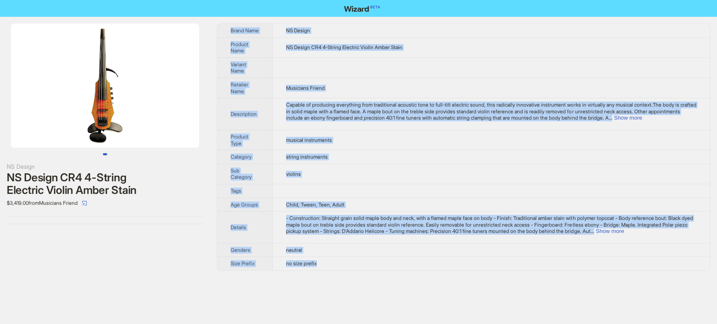
click at [220, 39] on th "Product Name" at bounding box center [244, 47] width 55 height 20
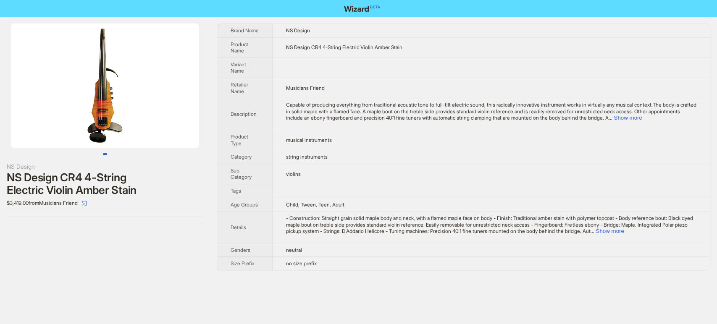
click at [222, 25] on th "Brand Name" at bounding box center [244, 30] width 55 height 13
drag, startPoint x: 283, startPoint y: 47, endPoint x: 474, endPoint y: 49, distance: 191.1
click at [474, 49] on td "NS Design CR4 4-String Electric Violin Amber Stain" at bounding box center [491, 47] width 437 height 20
copy span "NS Design CR4 4-String Electric Violin Amber Stain"
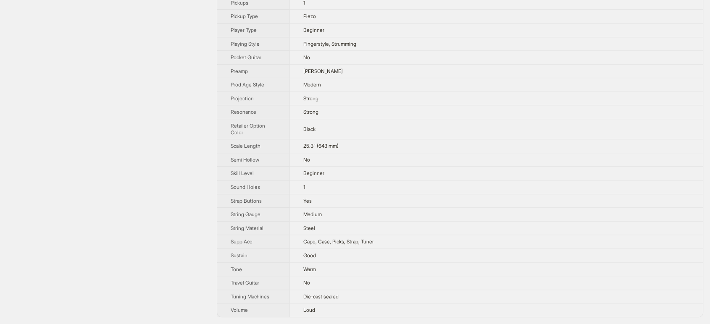
scroll to position [653, 0]
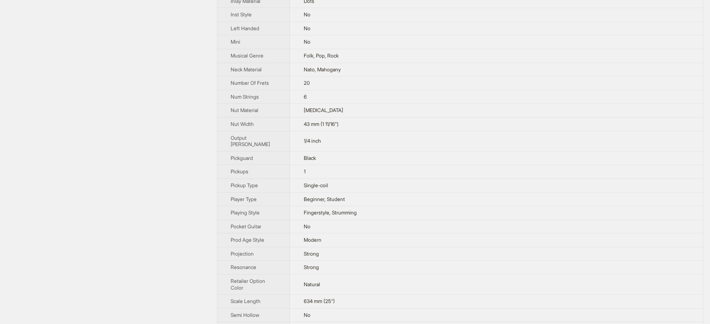
scroll to position [461, 0]
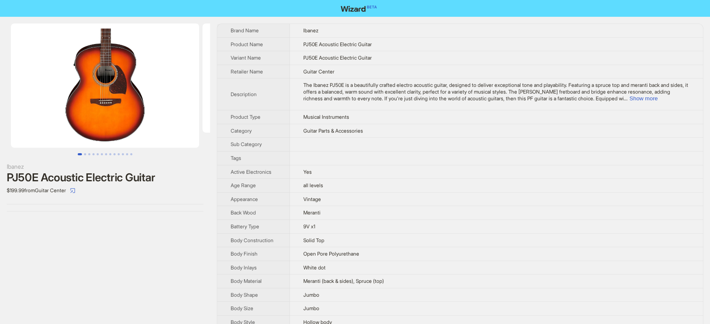
scroll to position [295, 0]
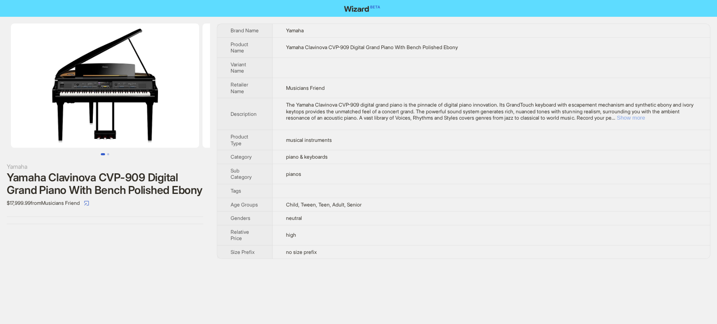
click at [645, 118] on button "Show more" at bounding box center [631, 118] width 28 height 6
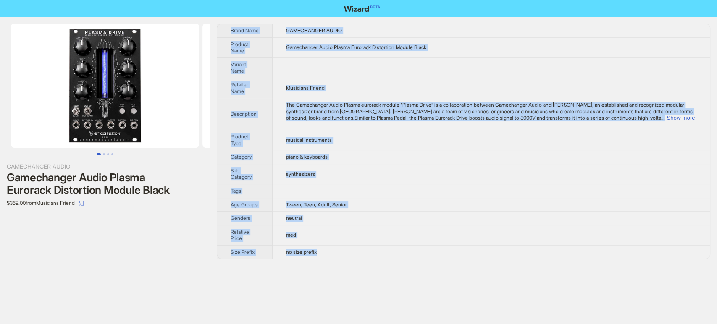
drag, startPoint x: 213, startPoint y: 26, endPoint x: 327, endPoint y: 252, distance: 252.9
click at [327, 252] on div "GAMECHANGER AUDIO Gamechanger Audio Plasma Eurorack Distortion Module Black $36…" at bounding box center [358, 141] width 717 height 249
copy tbody "Brand Name GAMECHANGER AUDIO Product Name Gamechanger Audio Plasma Eurorack Dis…"
click at [223, 105] on th "Description" at bounding box center [244, 114] width 55 height 32
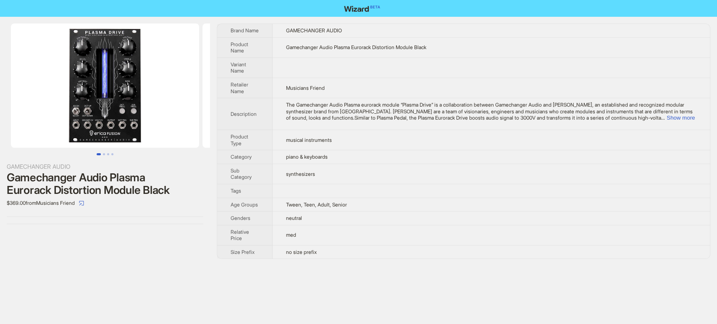
drag, startPoint x: 226, startPoint y: 32, endPoint x: 346, endPoint y: 263, distance: 261.0
click at [347, 266] on div "GAMECHANGER AUDIO Gamechanger Audio Plasma Eurorack Distortion Module Black $36…" at bounding box center [358, 162] width 717 height 324
click at [356, 256] on td "no size prefix" at bounding box center [492, 251] width 438 height 13
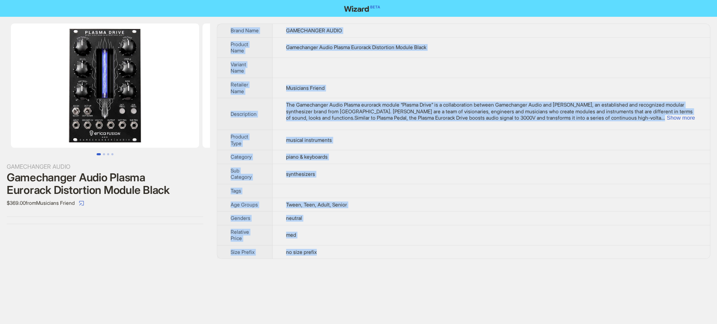
drag, startPoint x: 333, startPoint y: 249, endPoint x: 225, endPoint y: 27, distance: 246.5
click at [225, 27] on tbody "Brand Name GAMECHANGER AUDIO Product Name Gamechanger Audio Plasma Eurorack Dis…" at bounding box center [463, 141] width 493 height 235
copy tbody "Brand Name GAMECHANGER AUDIO Product Name Gamechanger Audio Plasma Eurorack Dis…"
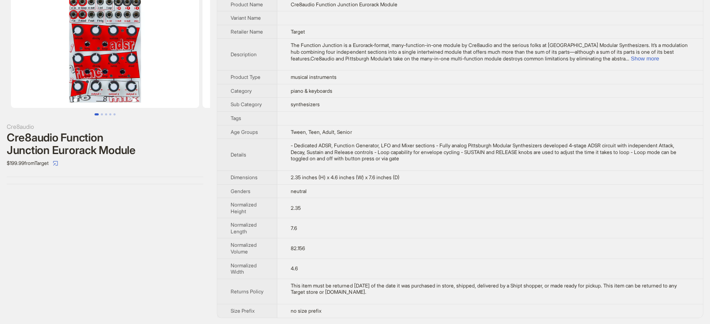
scroll to position [46, 0]
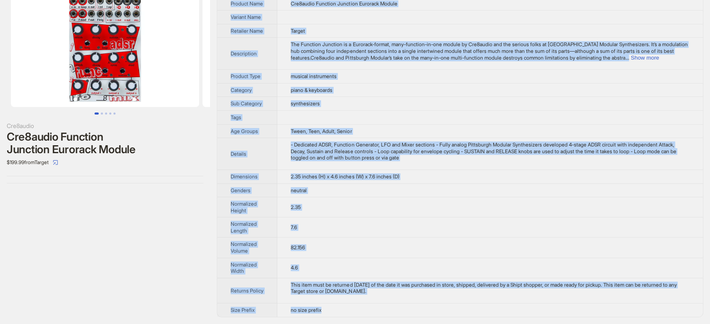
drag, startPoint x: 226, startPoint y: 25, endPoint x: 328, endPoint y: 313, distance: 305.7
click at [328, 313] on tbody "Brand Name Cre8audio Product Name Cre8audio Function Junction Eurorack Module V…" at bounding box center [460, 150] width 486 height 334
copy tbody "Lorem Ipsu Dol7sitam Consect Adip Eli2seddo Eiusmodt Incididu Utlabore Etdolo M…"
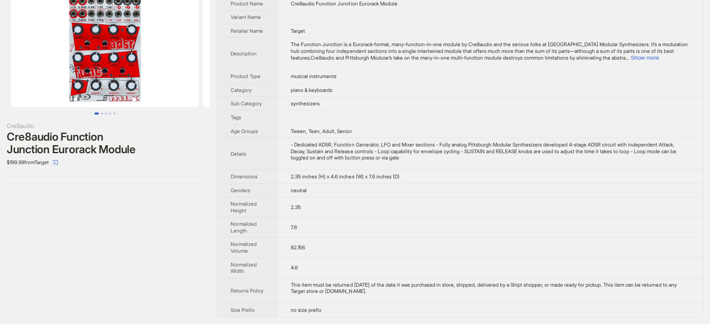
drag, startPoint x: 194, startPoint y: 136, endPoint x: 199, endPoint y: 130, distance: 7.2
click at [195, 136] on div "Cre8audio Function Junction Eurorack Module" at bounding box center [105, 143] width 197 height 25
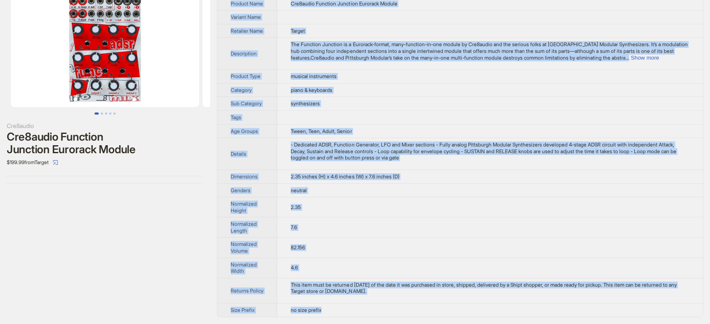
drag, startPoint x: 230, startPoint y: 32, endPoint x: 330, endPoint y: 309, distance: 293.8
click at [330, 309] on tbody "Brand Name Cre8audio Product Name Cre8audio Function Junction Eurorack Module V…" at bounding box center [460, 150] width 486 height 334
copy tbody "Brand Name Cre8audio Product Name Cre8audio Function Junction Eurorack Module V…"
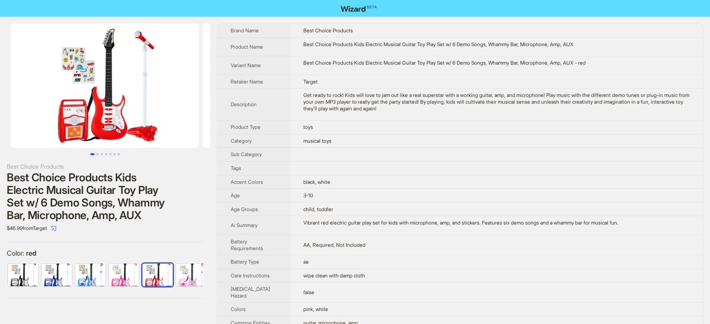
scroll to position [0, 5]
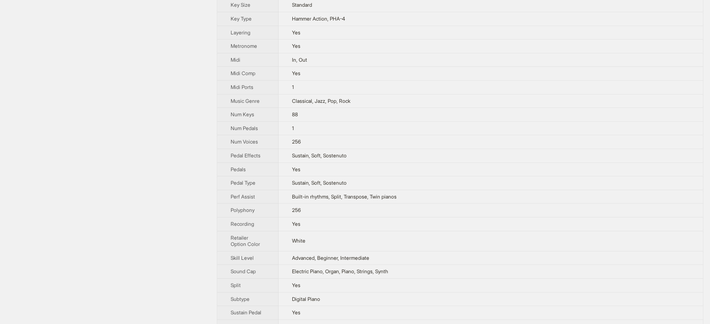
scroll to position [467, 0]
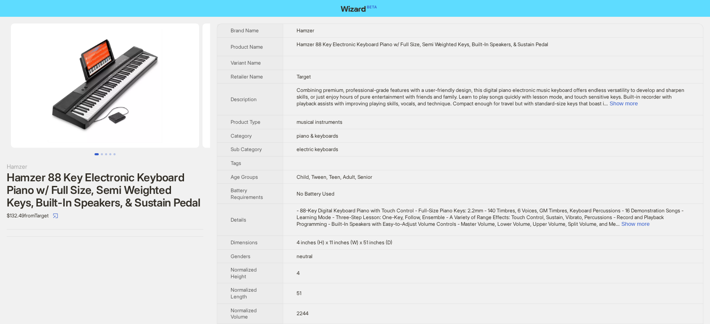
scroll to position [118, 0]
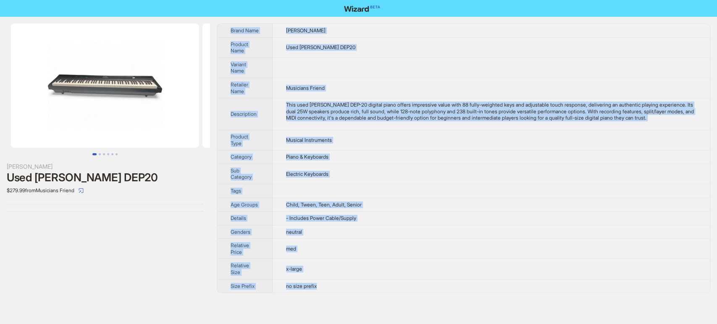
drag, startPoint x: 223, startPoint y: 25, endPoint x: 328, endPoint y: 288, distance: 283.9
click at [328, 288] on tbody "Brand Name [PERSON_NAME] Product Name Used [PERSON_NAME] DEP20 Variant Name Ret…" at bounding box center [463, 158] width 493 height 269
copy tbody "Brand Name [PERSON_NAME] Product Name Used [PERSON_NAME] DEP20 Variant Name Ret…"
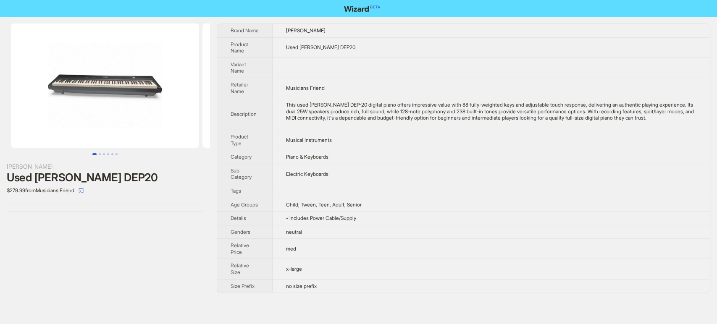
click at [215, 66] on div "[PERSON_NAME] Used [PERSON_NAME] DEP20 $279.99 from Musicians Friend Brand Name…" at bounding box center [358, 158] width 717 height 283
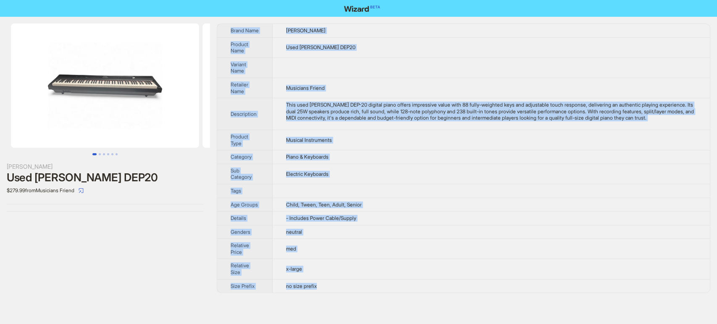
drag, startPoint x: 227, startPoint y: 26, endPoint x: 333, endPoint y: 284, distance: 278.6
click at [333, 284] on tbody "Brand Name Donner Product Name Used Donner DEP20 Variant Name Retailer Name Mus…" at bounding box center [463, 158] width 493 height 269
copy tbody "Brand Name Donner Product Name Used Donner DEP20 Variant Name Retailer Name Mus…"
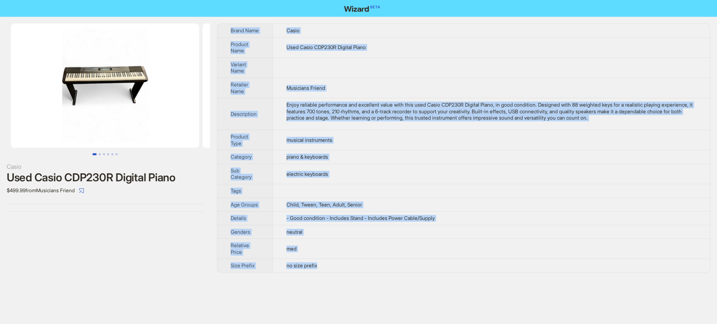
drag, startPoint x: 225, startPoint y: 28, endPoint x: 339, endPoint y: 265, distance: 262.7
click at [339, 265] on tbody "Brand Name Casio Product Name Used Casio CDP230R Digital Piano Variant Name Ret…" at bounding box center [463, 148] width 493 height 249
copy tbody "Brand Name Casio Product Name Used Casio CDP230R Digital Piano Variant Name Ret…"
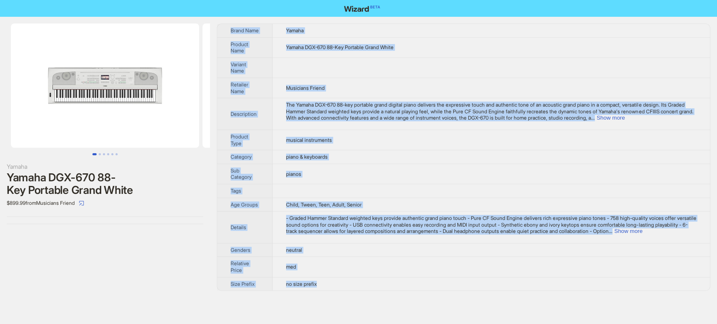
drag, startPoint x: 228, startPoint y: 30, endPoint x: 340, endPoint y: 285, distance: 278.4
click at [340, 285] on tbody "Brand Name Yamaha Product Name Yamaha DGX-670 88-Key Portable Grand White Varia…" at bounding box center [463, 157] width 493 height 267
copy tbody "Brand Name Yamaha Product Name Yamaha DGX-670 88-Key Portable Grand White Varia…"
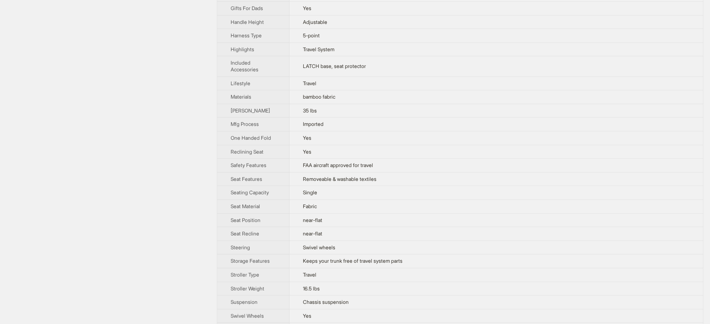
scroll to position [373, 0]
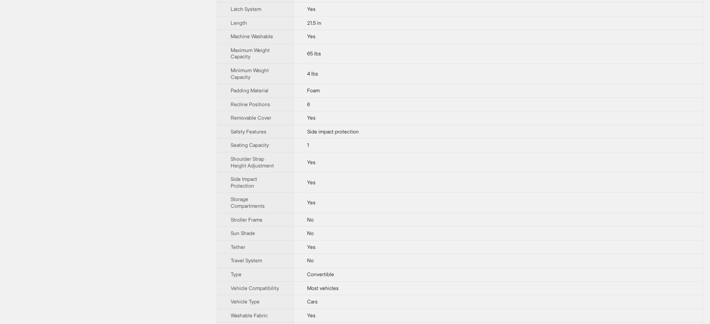
scroll to position [513, 0]
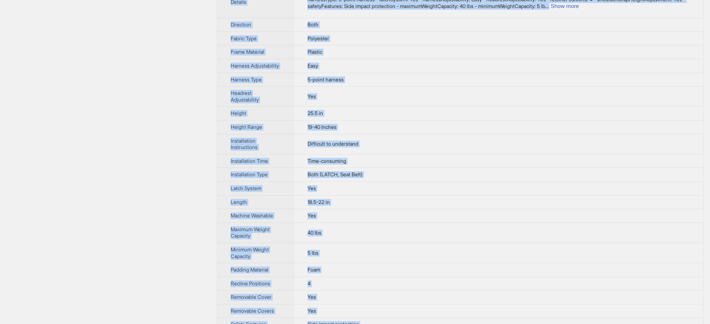
scroll to position [446, 0]
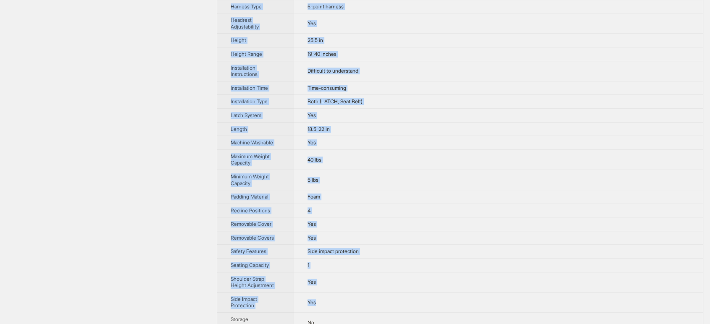
drag, startPoint x: 227, startPoint y: 26, endPoint x: 376, endPoint y: 302, distance: 313.5
click at [376, 302] on tbody "Brand Name Evenflo Product Name Tribute LX Convertible Car Seat Variant Name Tr…" at bounding box center [460, 17] width 486 height 878
copy tbody "Lorem Ipsu Dolorsi Ametcon Adip Elitsed DO Eiusmodtemp Inc Utla Etdolor Magn Al…"
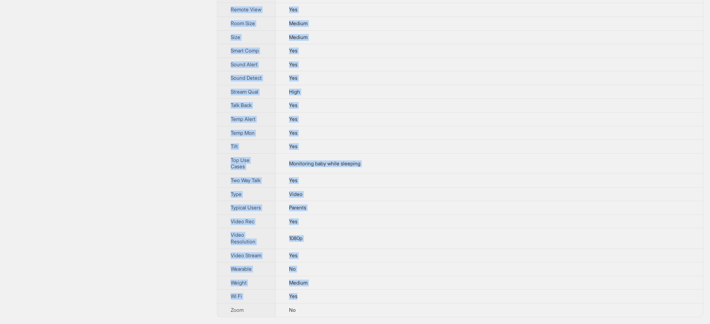
scroll to position [638, 0]
drag, startPoint x: 222, startPoint y: 29, endPoint x: 334, endPoint y: 307, distance: 299.9
copy tbody "Brand Name Netvue Product Name Baby Monitor with Camera and Audio Peekababy 108…"
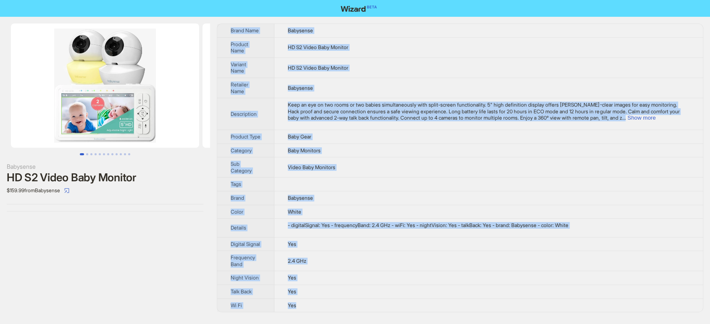
scroll to position [1, 0]
drag, startPoint x: 222, startPoint y: 25, endPoint x: 303, endPoint y: 310, distance: 297.0
click at [303, 310] on tbody "Brand Name Babysense Product Name HD S2 Video Baby Monitor Variant Name HD S2 V…" at bounding box center [460, 168] width 486 height 288
copy tbody "Brand Name Babysense Product Name HD S2 Video Baby Monitor Variant Name HD S2 V…"
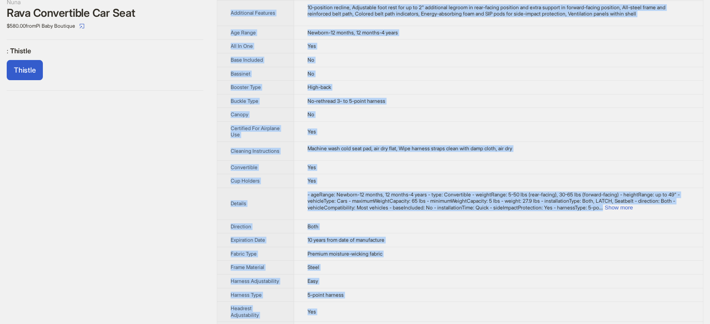
scroll to position [224, 0]
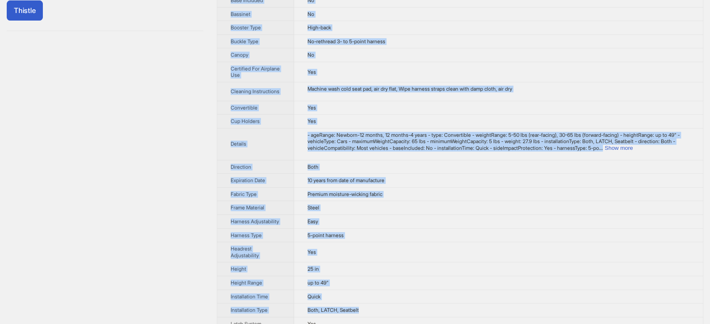
drag, startPoint x: 224, startPoint y: 28, endPoint x: 461, endPoint y: 316, distance: 373.0
click at [461, 316] on tbody "Brand Name [PERSON_NAME] Product Name Rava Convertible Car Seat Variant Name Ra…" at bounding box center [460, 269] width 486 height 938
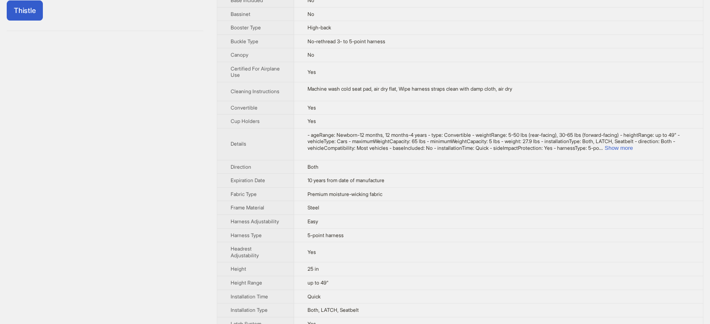
drag, startPoint x: 186, startPoint y: 117, endPoint x: 196, endPoint y: 80, distance: 37.9
click at [186, 117] on div "Nuna Rava Convertible Car Seat $580.00 from Pi Baby Boutique : Thistle Thistle" at bounding box center [105, 268] width 210 height 953
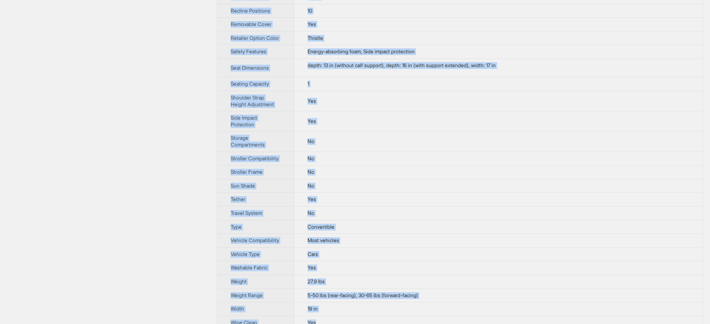
scroll to position [643, 0]
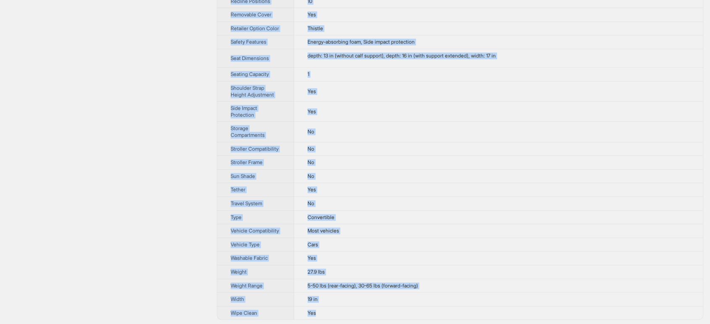
drag, startPoint x: 228, startPoint y: 27, endPoint x: 351, endPoint y: 312, distance: 309.7
copy tbody "Brand Name Nuna Product Name Rava Convertible Car Seat Variant Name Rava Conver…"
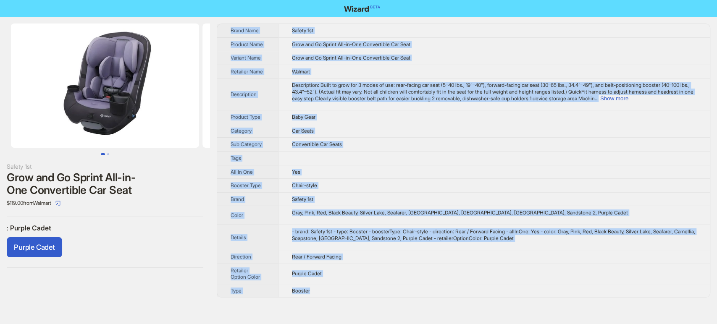
drag, startPoint x: 219, startPoint y: 27, endPoint x: 323, endPoint y: 293, distance: 285.4
click at [323, 293] on tbody "Brand Name Safety 1st Product Name Grow and Go Sprint All-in-One Convertible Ca…" at bounding box center [463, 160] width 493 height 273
copy tbody "Lorem Ipsu Dolors 6am Consect Adip Elit sed Do Eiusmo Tem-in-Utl Etdoloremag Al…"
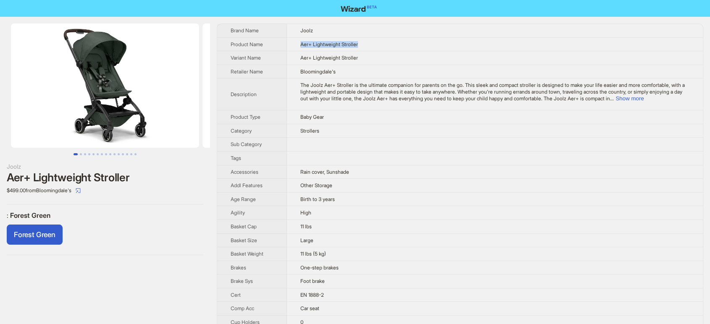
drag, startPoint x: 351, startPoint y: 43, endPoint x: 295, endPoint y: 43, distance: 55.9
click at [295, 43] on td "Aer+ Lightweight Stroller" at bounding box center [495, 44] width 416 height 14
copy span "Aer+ Lightweight Stroller"
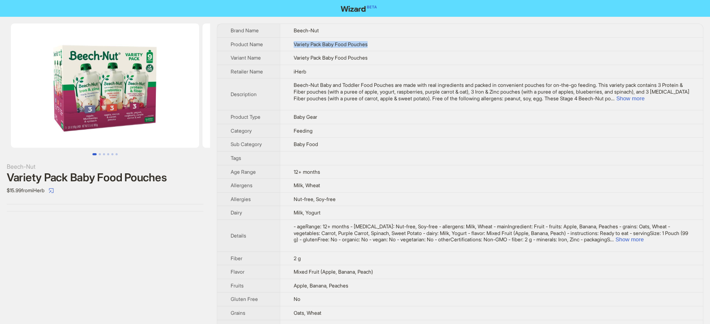
drag, startPoint x: 390, startPoint y: 39, endPoint x: 290, endPoint y: 43, distance: 100.0
click at [290, 43] on td "Variety Pack Baby Food Pouches" at bounding box center [491, 44] width 423 height 14
copy span "Variety Pack Baby Food Pouches"
click at [369, 119] on td "Baby Gear" at bounding box center [491, 117] width 423 height 14
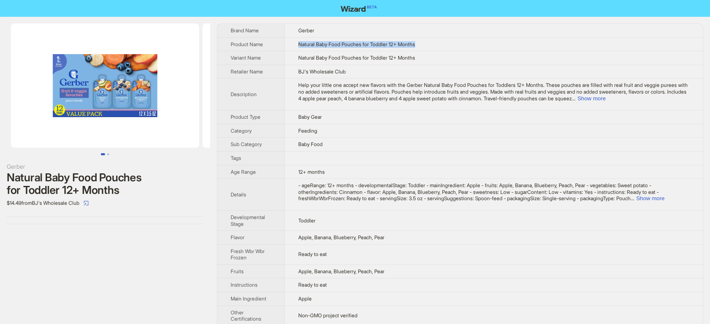
drag, startPoint x: 428, startPoint y: 47, endPoint x: 283, endPoint y: 37, distance: 146.1
click at [283, 37] on tr "Product Name Natural Baby Food Pouches for Toddler 12+ Months" at bounding box center [460, 44] width 486 height 14
copy tr "Natural Baby Food Pouches for Toddler 12+ Months"
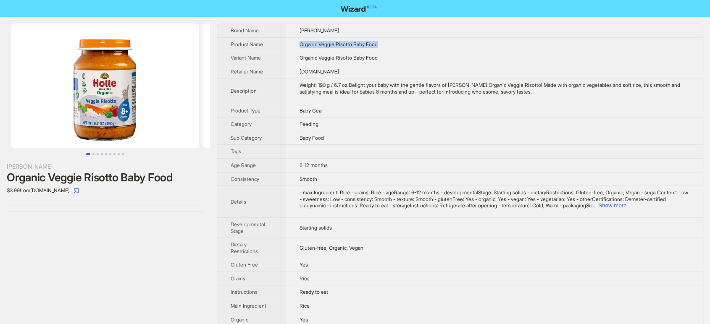
drag, startPoint x: 401, startPoint y: 49, endPoint x: 288, endPoint y: 45, distance: 113.1
click at [288, 45] on td "Organic Veggie Risotto Baby Food" at bounding box center [494, 44] width 417 height 14
copy span "Organic Veggie Risotto Baby Food"
